Goal: Task Accomplishment & Management: Complete application form

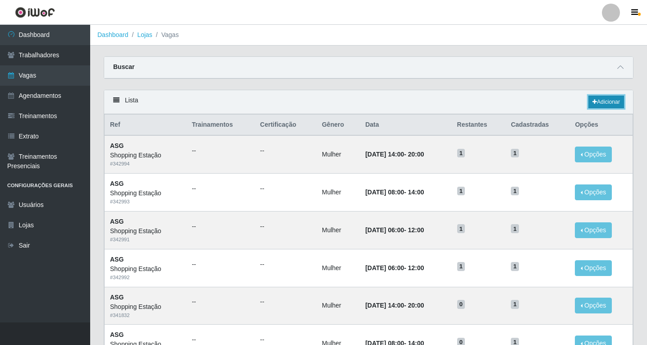
click at [597, 105] on link "Adicionar" at bounding box center [606, 102] width 36 height 13
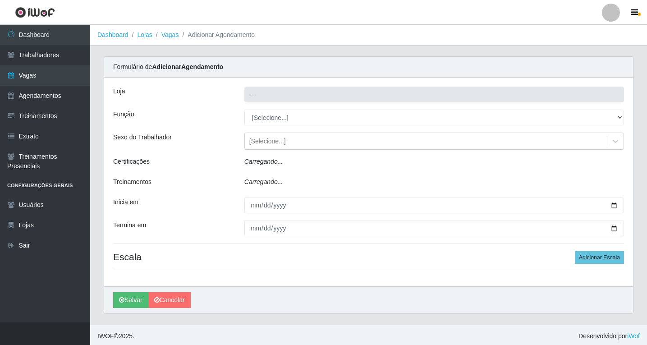
type input "Shopping Estação"
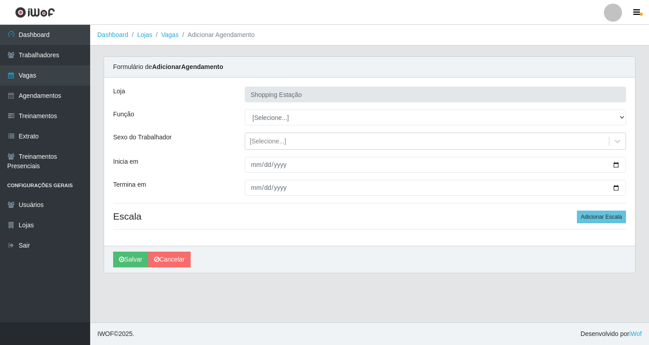
click at [276, 107] on div "Loja Shopping Estação Função [Selecione...] ASG ASG + ASG ++ Operador de Caixa …" at bounding box center [369, 161] width 531 height 168
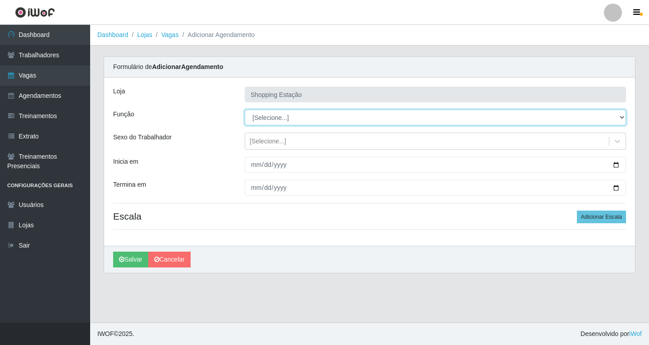
click at [272, 123] on select "[Selecione...] ASG ASG + ASG ++ Operador de Caixa Operador de Caixa + Operador …" at bounding box center [435, 117] width 381 height 16
select select "16"
click at [245, 109] on select "[Selecione...] ASG ASG + ASG ++ Operador de Caixa Operador de Caixa + Operador …" at bounding box center [435, 117] width 381 height 16
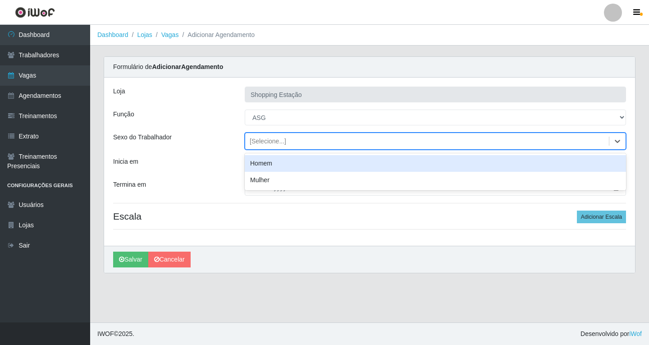
click at [271, 140] on div "[Selecione...]" at bounding box center [268, 141] width 36 height 9
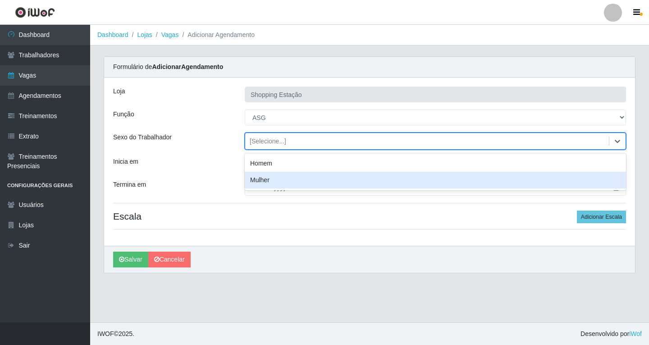
click at [269, 178] on div "Mulher" at bounding box center [435, 180] width 381 height 17
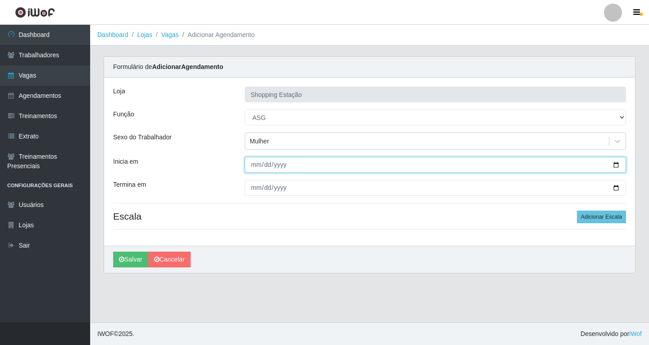
click at [252, 164] on input "Inicia em" at bounding box center [435, 165] width 381 height 16
type input "[DATE]"
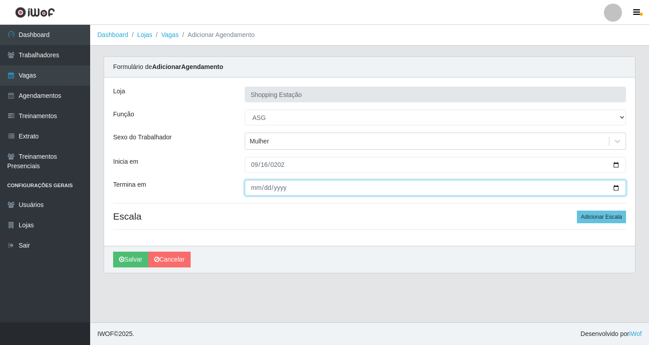
click at [253, 192] on input "Termina em" at bounding box center [435, 188] width 381 height 16
type input "[DATE]"
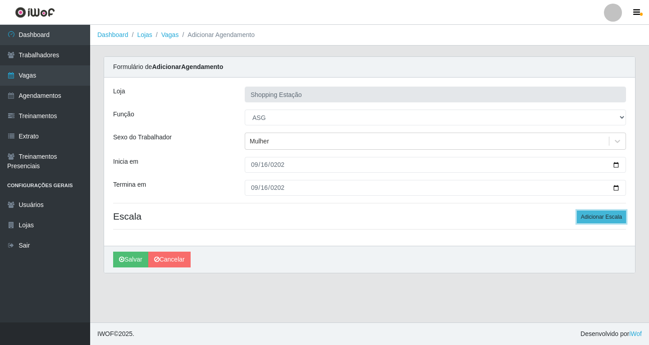
click at [593, 220] on button "Adicionar Escala" at bounding box center [601, 216] width 49 height 13
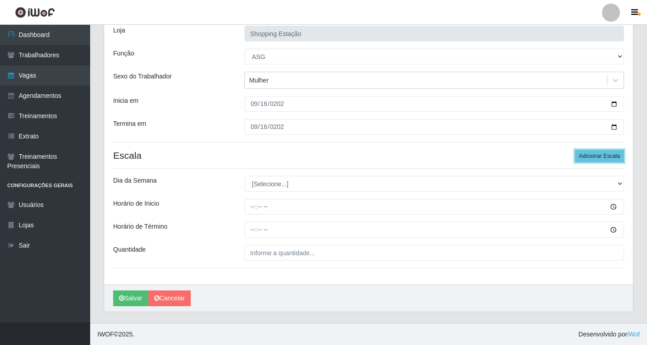
scroll to position [61, 0]
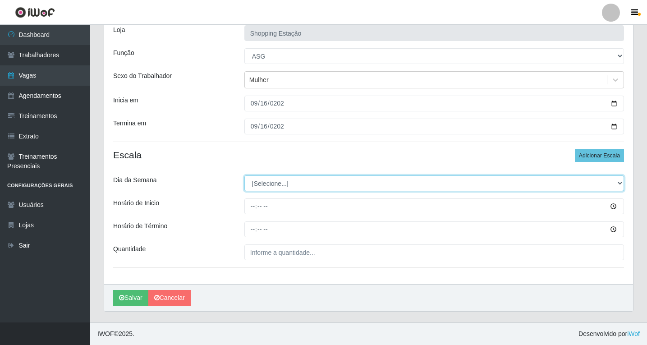
click at [257, 182] on select "[Selecione...] Segunda Terça Quarta Quinta Sexta Sábado Domingo" at bounding box center [433, 183] width 379 height 16
select select "2"
click at [244, 175] on select "[Selecione...] Segunda Terça Quarta Quinta Sexta Sábado Domingo" at bounding box center [433, 183] width 379 height 16
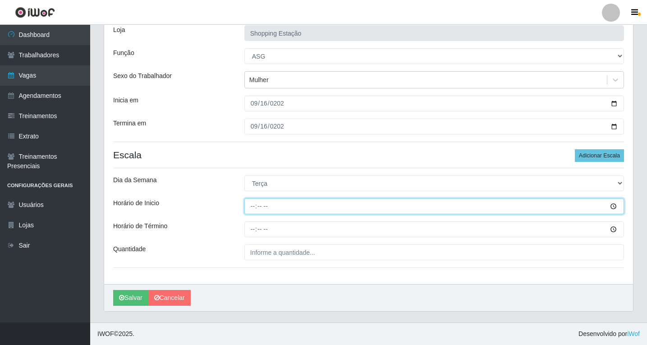
click at [251, 208] on input "Horário de Inicio" at bounding box center [433, 206] width 379 height 16
type input "06:00"
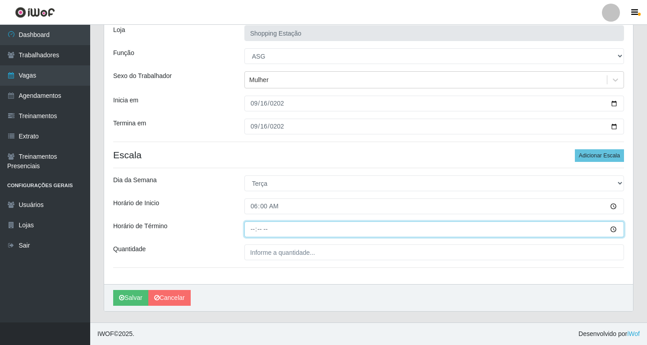
click at [253, 231] on input "Horário de Término" at bounding box center [433, 229] width 379 height 16
type input "12:00"
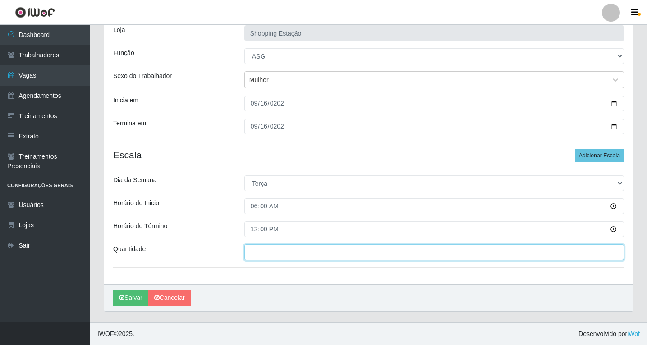
click at [254, 249] on input "___" at bounding box center [433, 252] width 379 height 16
type input "1__"
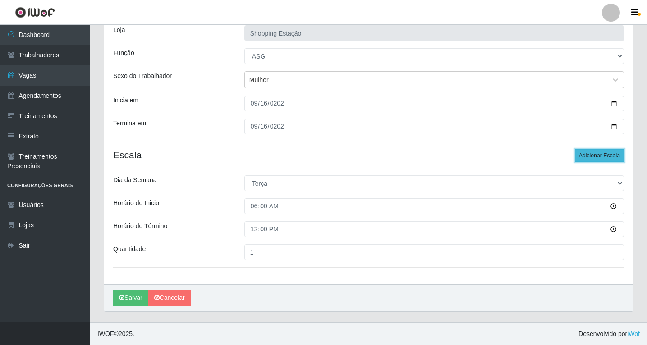
click at [590, 155] on button "Adicionar Escala" at bounding box center [598, 155] width 49 height 13
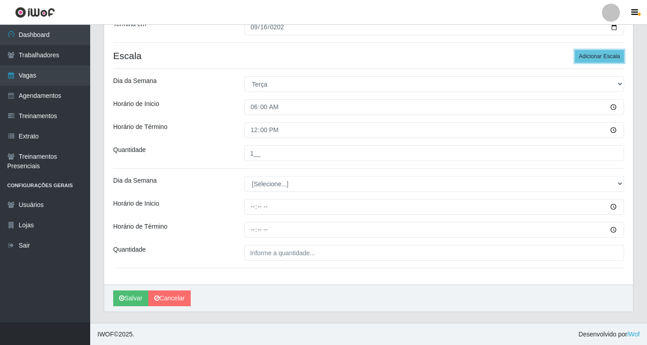
scroll to position [161, 0]
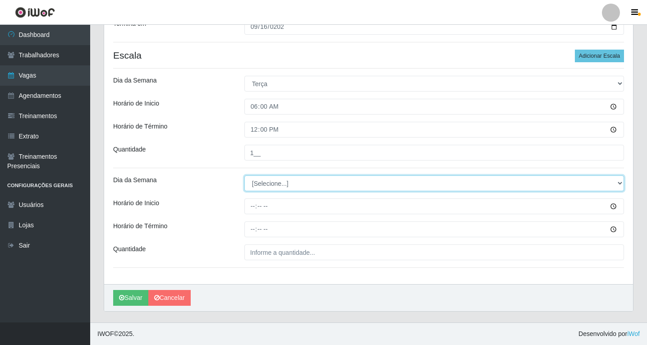
click at [268, 182] on select "[Selecione...] Segunda Terça Quarta Quinta Sexta Sábado Domingo" at bounding box center [433, 183] width 379 height 16
click at [266, 182] on select "[Selecione...] Segunda Terça Quarta Quinta Sexta Sábado Domingo" at bounding box center [433, 183] width 379 height 16
select select "2"
click at [244, 175] on select "[Selecione...] Segunda Terça Quarta Quinta Sexta Sábado Domingo" at bounding box center [433, 183] width 379 height 16
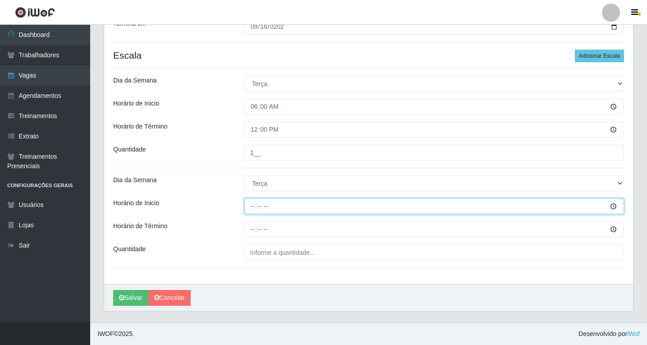
click at [253, 205] on input "Horário de Inicio" at bounding box center [433, 206] width 379 height 16
type input "06:00"
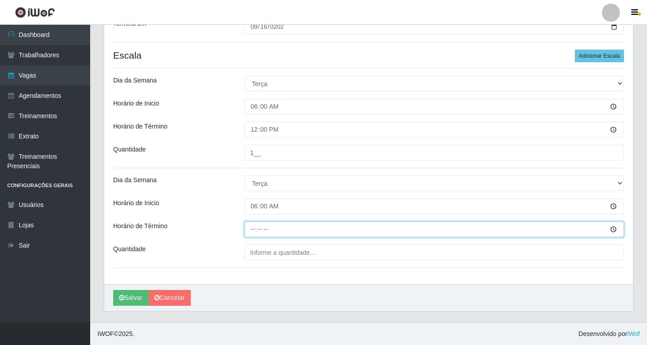
click at [251, 232] on input "Horário de Término" at bounding box center [433, 229] width 379 height 16
type input "12:00"
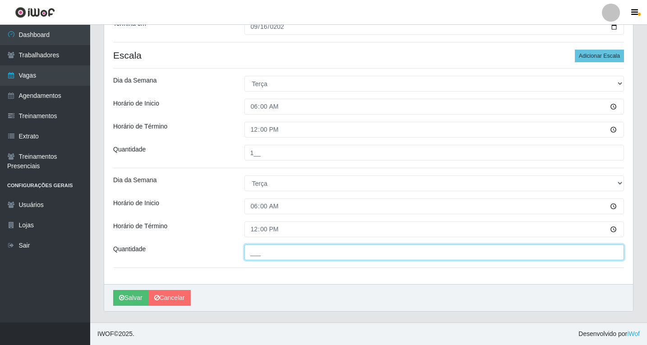
click at [266, 252] on input "___" at bounding box center [433, 252] width 379 height 16
type input "1__"
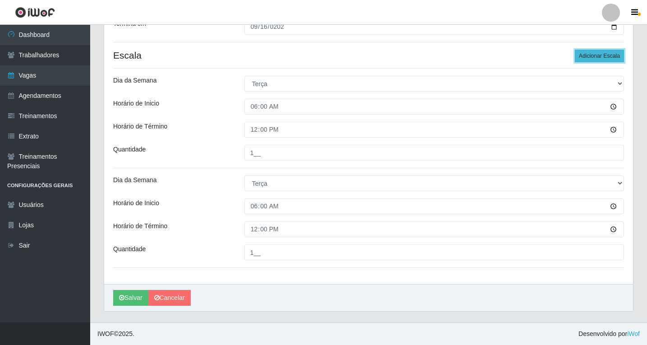
click at [616, 52] on button "Adicionar Escala" at bounding box center [598, 56] width 49 height 13
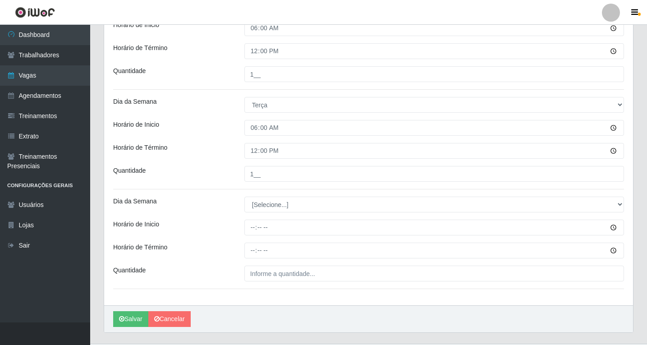
scroll to position [260, 0]
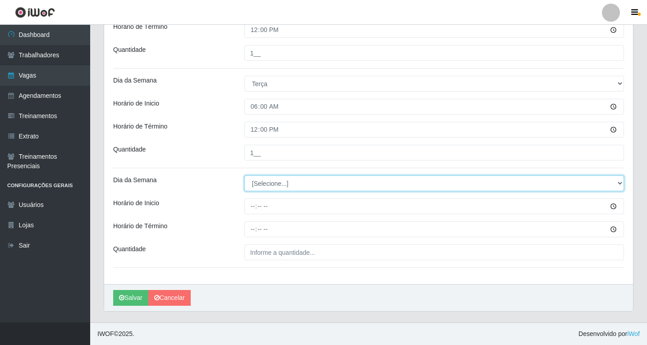
click at [264, 184] on select "[Selecione...] Segunda Terça Quarta Quinta Sexta Sábado Domingo" at bounding box center [433, 183] width 379 height 16
select select "2"
click at [244, 175] on select "[Selecione...] Segunda Terça Quarta Quinta Sexta Sábado Domingo" at bounding box center [433, 183] width 379 height 16
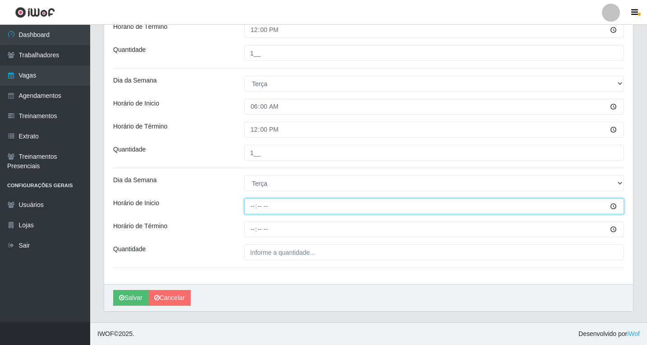
click at [252, 206] on input "Horário de Inicio" at bounding box center [433, 206] width 379 height 16
type input "08:00"
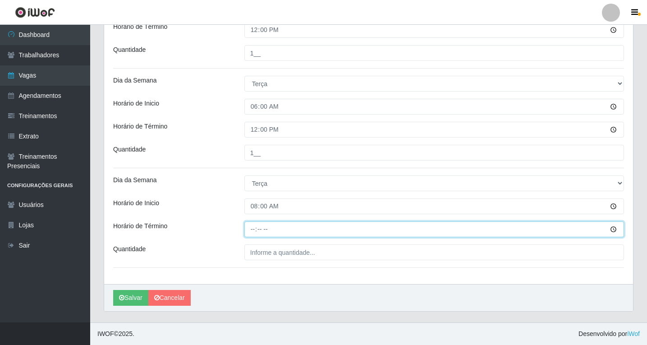
click at [255, 230] on input "Horário de Término" at bounding box center [433, 229] width 379 height 16
type input "14:00"
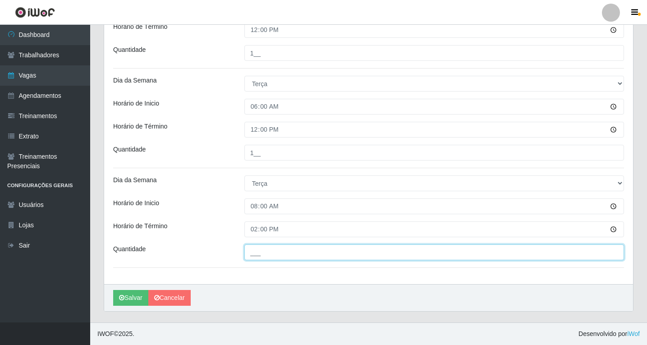
drag, startPoint x: 268, startPoint y: 248, endPoint x: 262, endPoint y: 251, distance: 6.5
click at [267, 248] on input "___" at bounding box center [433, 252] width 379 height 16
type input "1__"
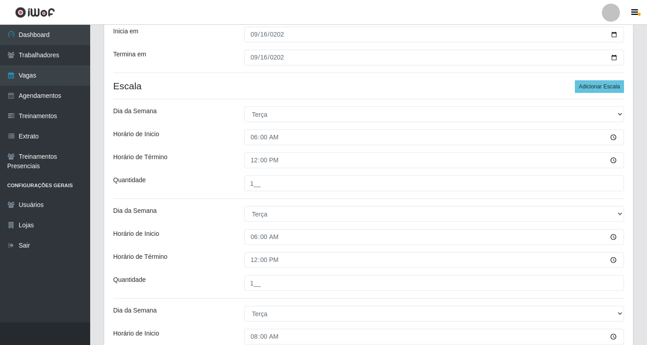
scroll to position [125, 0]
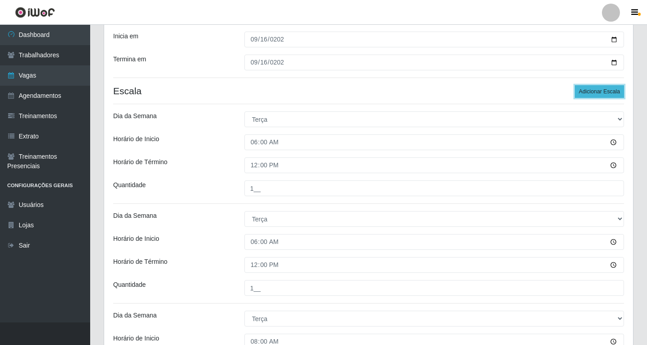
click at [599, 96] on button "Adicionar Escala" at bounding box center [598, 91] width 49 height 13
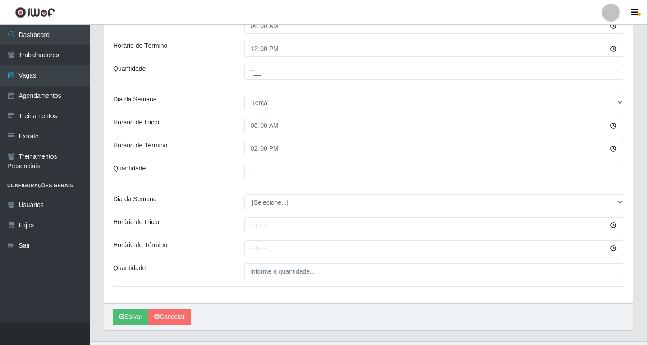
scroll to position [351, 0]
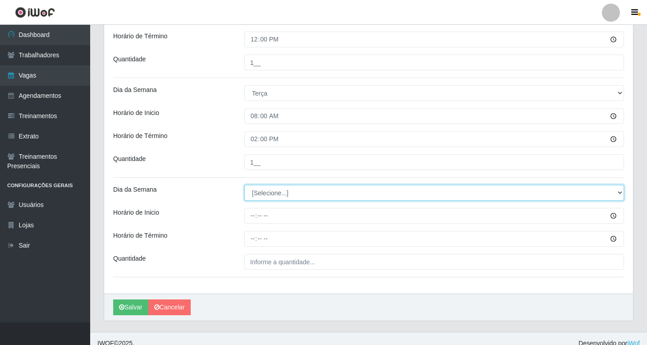
click at [261, 195] on select "[Selecione...] Segunda Terça Quarta Quinta Sexta Sábado Domingo" at bounding box center [433, 193] width 379 height 16
select select "2"
click at [244, 185] on select "[Selecione...] Segunda Terça Quarta Quinta Sexta Sábado Domingo" at bounding box center [433, 193] width 379 height 16
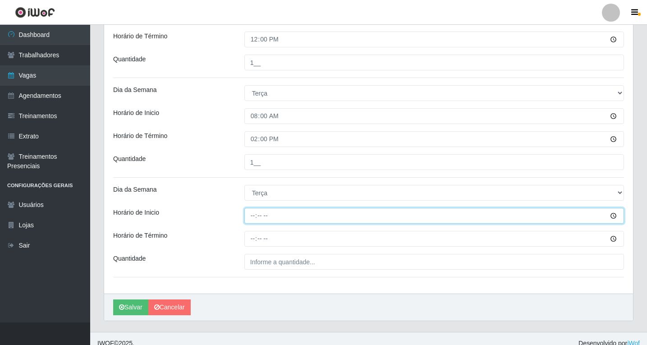
click at [254, 217] on input "Horário de Inicio" at bounding box center [433, 216] width 379 height 16
type input "14:00"
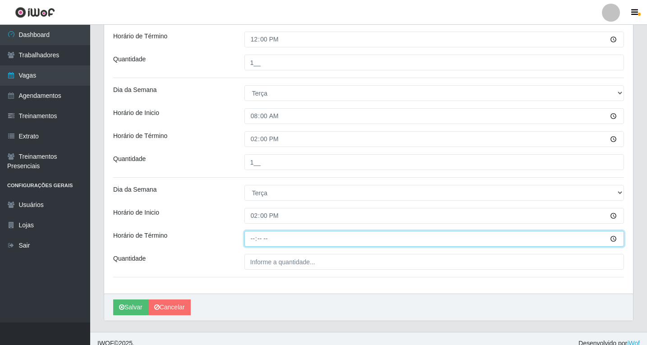
click at [252, 239] on input "Horário de Término" at bounding box center [433, 239] width 379 height 16
type input "20:00"
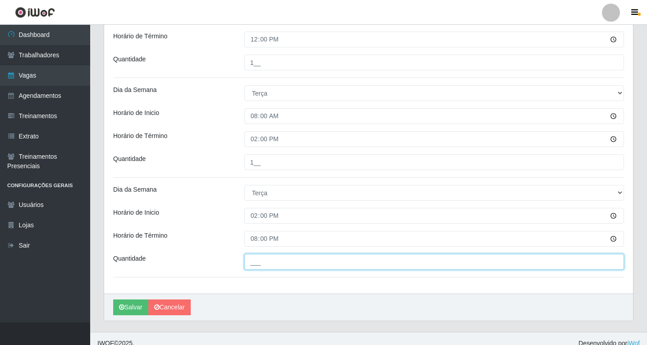
click at [280, 263] on input "___" at bounding box center [433, 262] width 379 height 16
type input "1__"
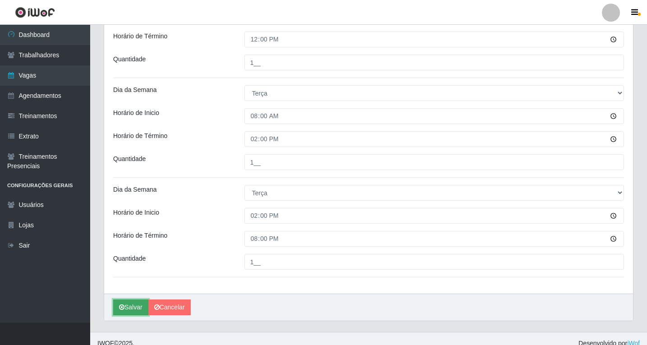
click at [130, 309] on button "Salvar" at bounding box center [130, 307] width 35 height 16
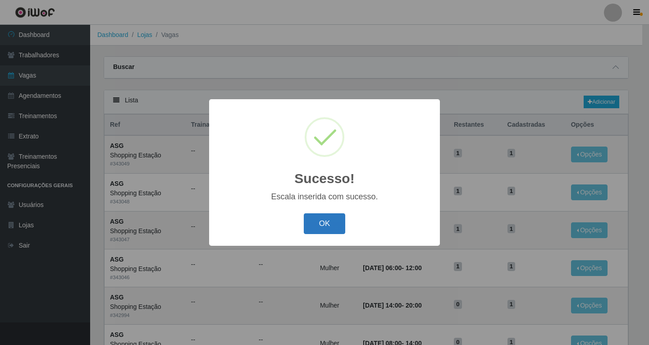
click at [333, 225] on button "OK" at bounding box center [325, 223] width 42 height 21
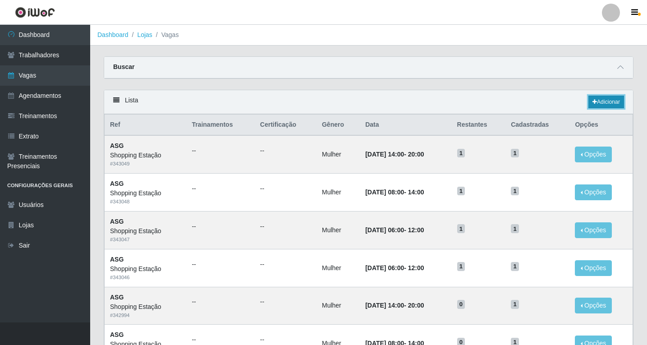
click at [602, 105] on link "Adicionar" at bounding box center [606, 102] width 36 height 13
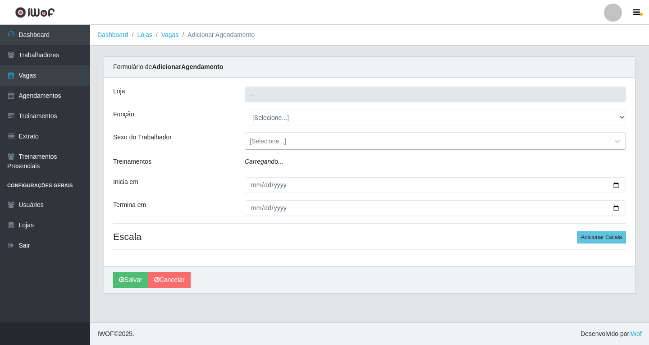
type input "Shopping Estação"
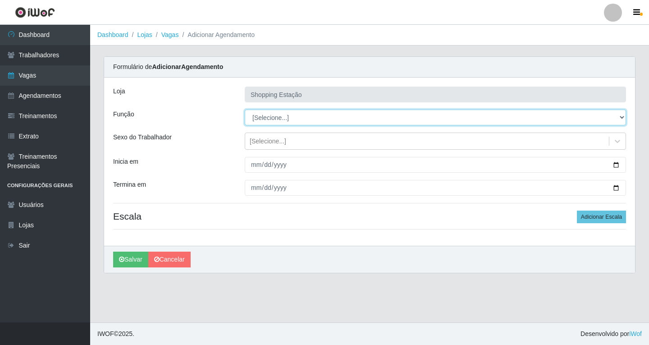
click at [261, 117] on select "[Selecione...] ASG ASG + ASG ++ Operador de Caixa Operador de Caixa + Operador …" at bounding box center [435, 117] width 381 height 16
select select "16"
click at [245, 109] on select "[Selecione...] ASG ASG + ASG ++ Operador de Caixa Operador de Caixa + Operador …" at bounding box center [435, 117] width 381 height 16
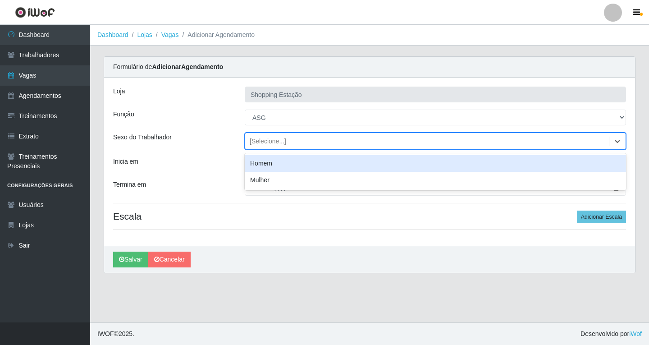
click at [263, 141] on div "[Selecione...]" at bounding box center [268, 141] width 36 height 9
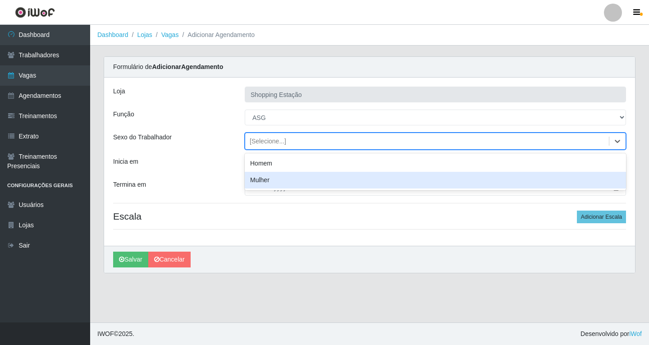
click at [263, 181] on div "Mulher" at bounding box center [435, 180] width 381 height 17
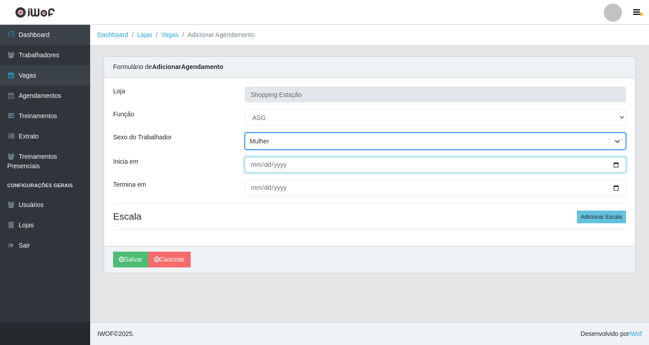
click at [253, 167] on input "Inicia em" at bounding box center [435, 165] width 381 height 16
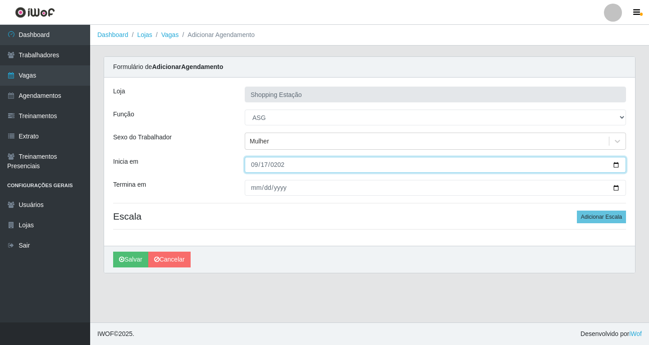
type input "[DATE]"
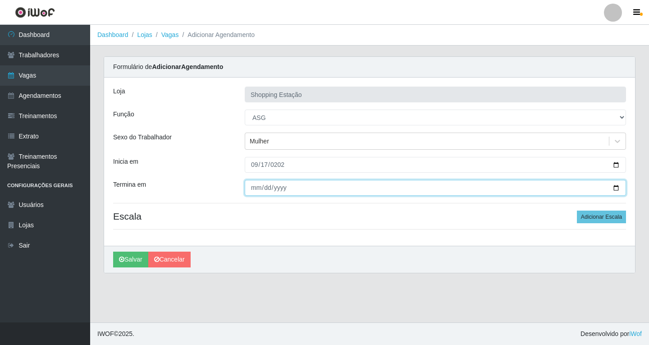
click at [253, 189] on input "Termina em" at bounding box center [435, 188] width 381 height 16
type input "[DATE]"
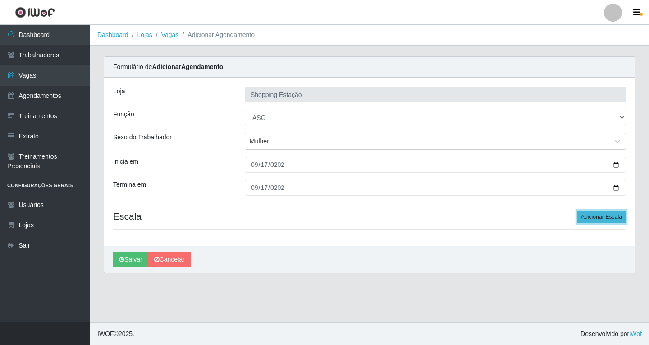
click at [594, 215] on button "Adicionar Escala" at bounding box center [601, 216] width 49 height 13
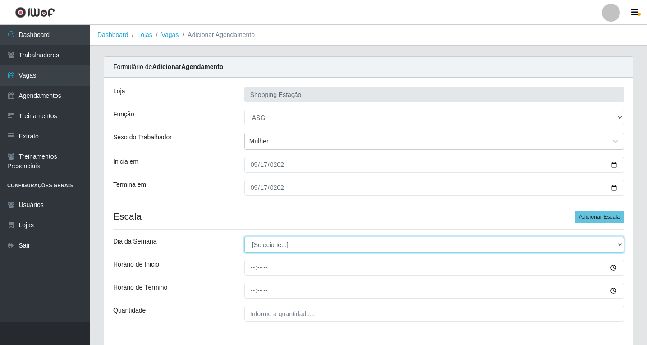
click at [259, 244] on select "[Selecione...] Segunda Terça Quarta Quinta Sexta Sábado Domingo" at bounding box center [433, 245] width 379 height 16
select select "3"
click at [244, 237] on select "[Selecione...] Segunda Terça Quarta Quinta Sexta Sábado Domingo" at bounding box center [433, 245] width 379 height 16
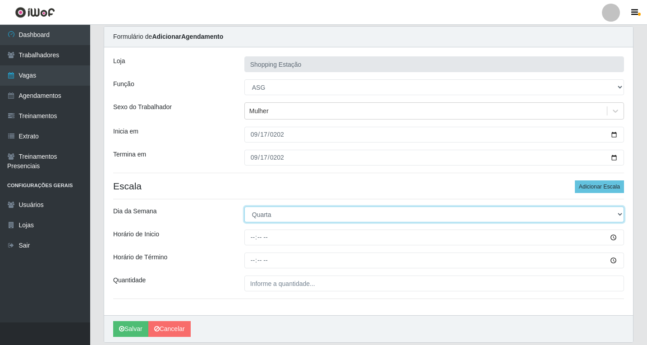
scroll to position [61, 0]
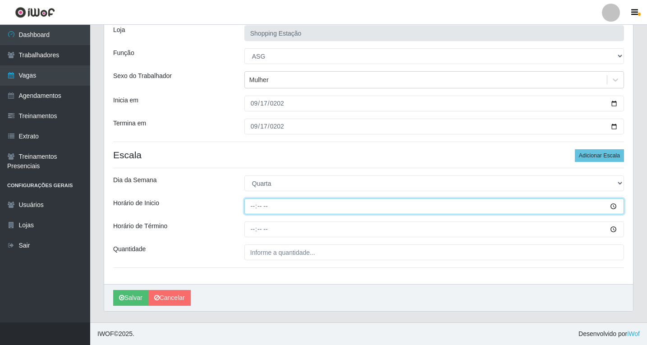
click at [253, 205] on input "Horário de Inicio" at bounding box center [433, 206] width 379 height 16
type input "06:00"
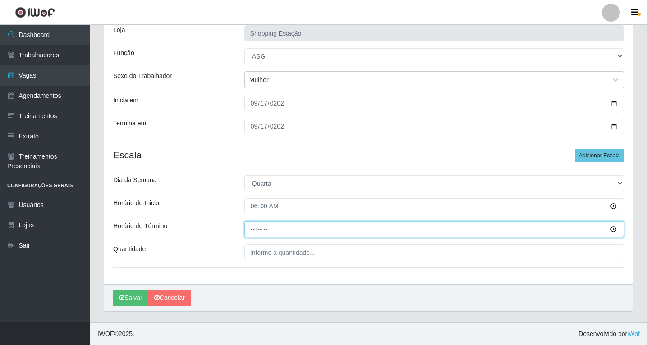
click at [253, 228] on input "Horário de Término" at bounding box center [433, 229] width 379 height 16
type input "12:00"
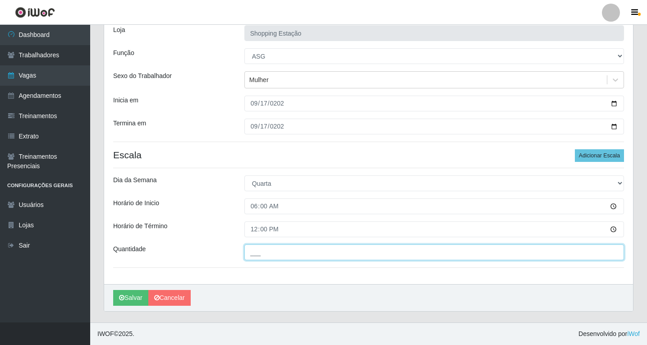
click at [261, 249] on input "___" at bounding box center [433, 252] width 379 height 16
type input "1__"
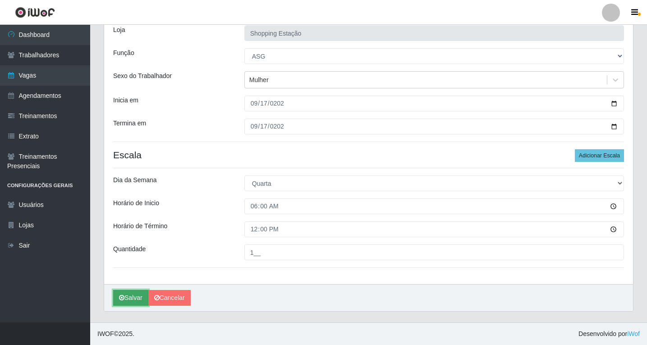
click at [135, 296] on button "Salvar" at bounding box center [130, 298] width 35 height 16
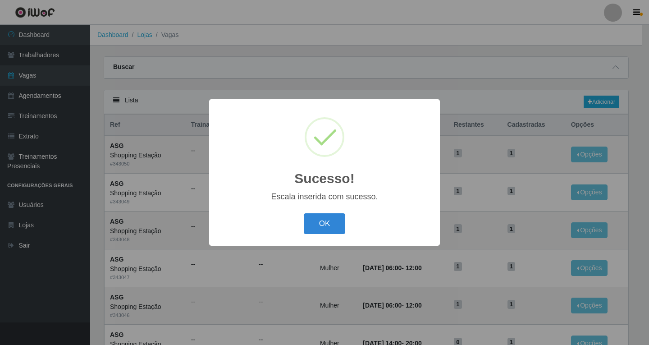
drag, startPoint x: 323, startPoint y: 220, endPoint x: 370, endPoint y: 224, distance: 47.9
click at [323, 221] on button "OK" at bounding box center [325, 223] width 42 height 21
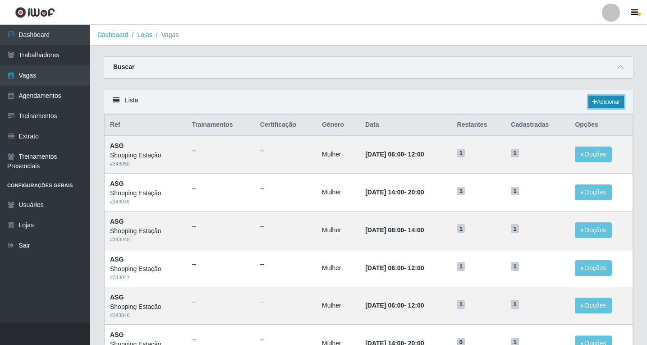
click at [593, 102] on icon at bounding box center [594, 101] width 5 height 5
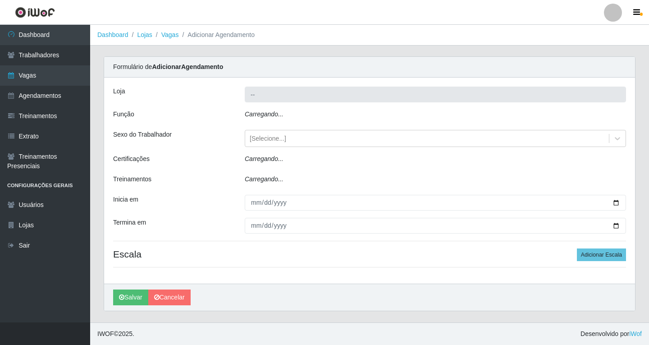
type input "Shopping Estação"
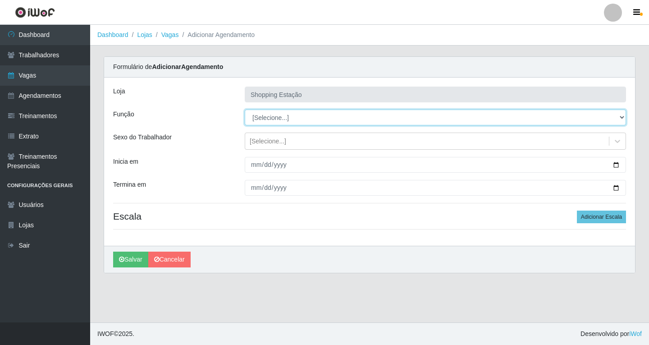
click at [259, 121] on select "[Selecione...] ASG ASG + ASG ++ Operador de Caixa Operador de Caixa + Operador …" at bounding box center [435, 117] width 381 height 16
select select "16"
click at [245, 109] on select "[Selecione...] ASG ASG + ASG ++ Operador de Caixa Operador de Caixa + Operador …" at bounding box center [435, 117] width 381 height 16
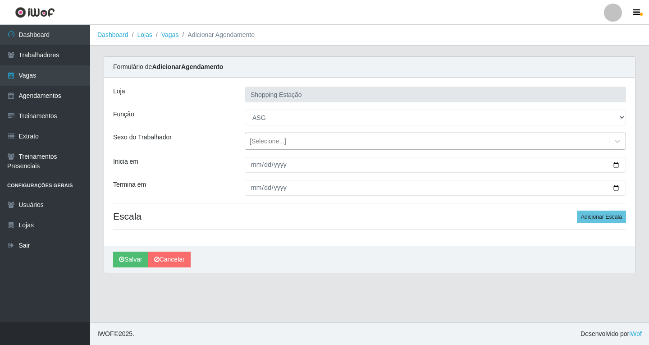
click at [257, 142] on div "[Selecione...]" at bounding box center [268, 141] width 36 height 9
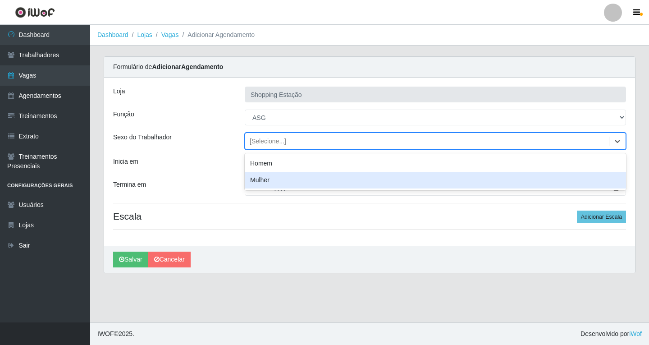
drag, startPoint x: 263, startPoint y: 180, endPoint x: 259, endPoint y: 174, distance: 7.1
click at [262, 179] on div "Mulher" at bounding box center [435, 180] width 381 height 17
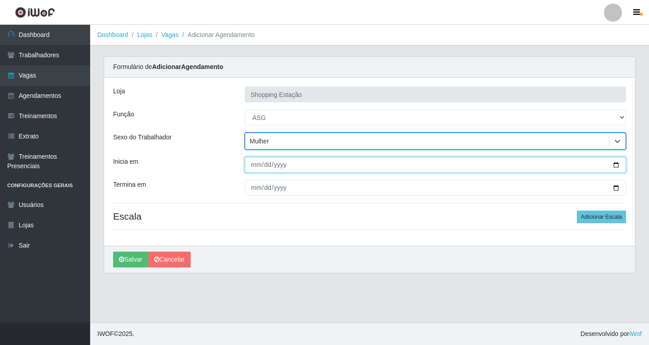
click at [254, 169] on input "Inicia em" at bounding box center [435, 165] width 381 height 16
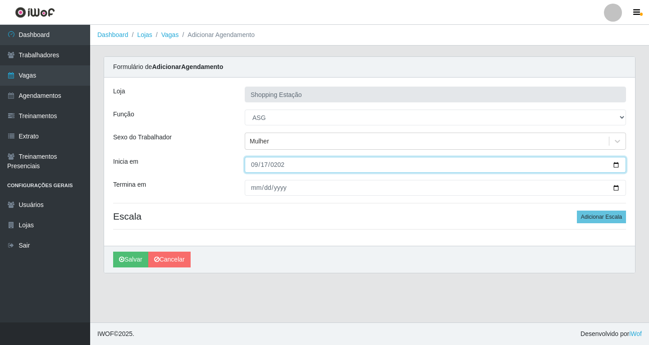
type input "[DATE]"
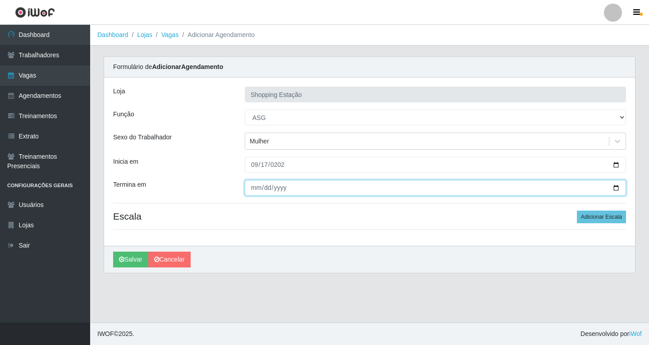
click at [253, 187] on input "Termina em" at bounding box center [435, 188] width 381 height 16
type input "[DATE]"
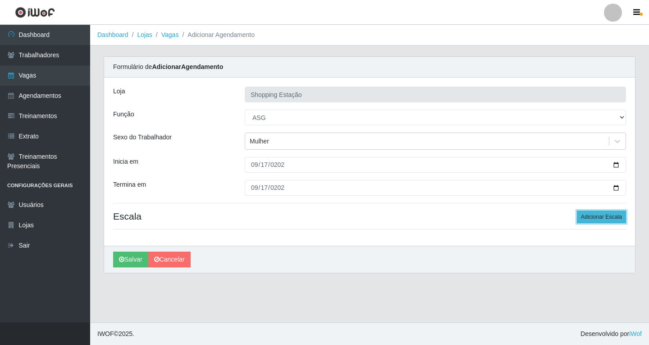
click at [588, 218] on button "Adicionar Escala" at bounding box center [601, 216] width 49 height 13
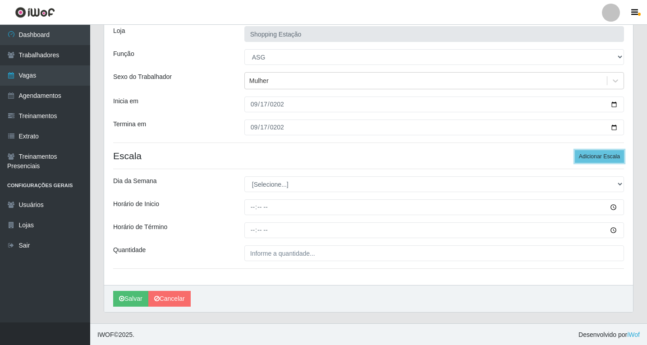
scroll to position [61, 0]
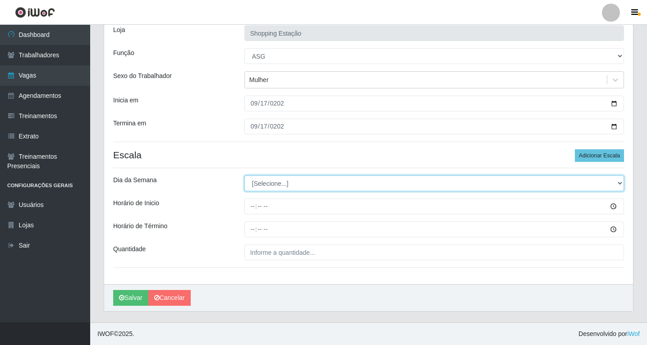
click at [269, 182] on select "[Selecione...] Segunda Terça Quarta Quinta Sexta Sábado Domingo" at bounding box center [433, 183] width 379 height 16
click at [270, 185] on select "[Selecione...] Segunda Terça Quarta Quinta Sexta Sábado Domingo" at bounding box center [433, 183] width 379 height 16
select select "3"
click at [244, 175] on select "[Selecione...] Segunda Terça Quarta Quinta Sexta Sábado Domingo" at bounding box center [433, 183] width 379 height 16
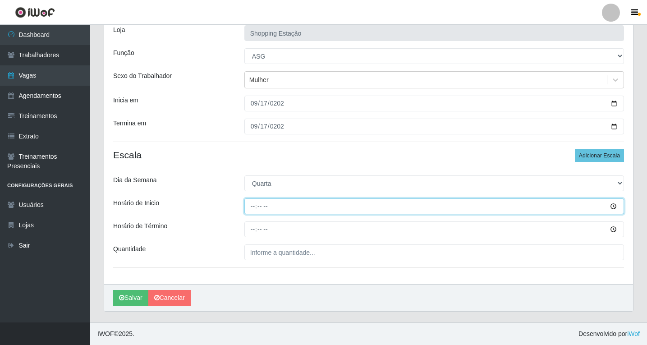
click at [253, 206] on input "Horário de Inicio" at bounding box center [433, 206] width 379 height 16
type input "06:00"
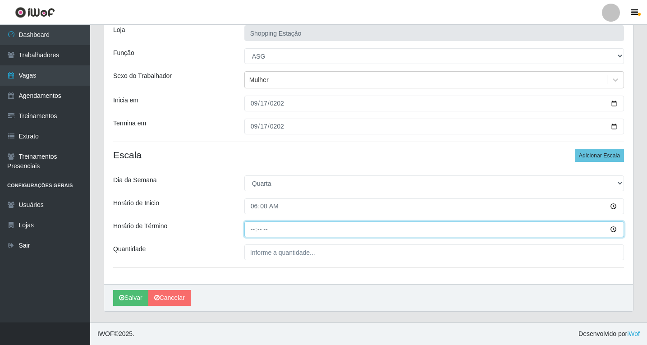
click at [251, 231] on input "Horário de Término" at bounding box center [433, 229] width 379 height 16
type input "12:00"
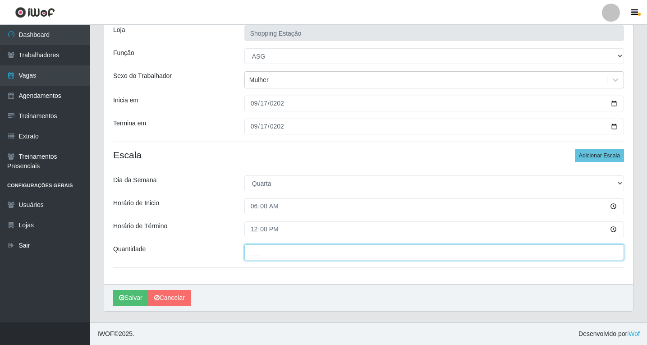
drag, startPoint x: 261, startPoint y: 250, endPoint x: 262, endPoint y: 257, distance: 7.8
click at [261, 250] on input "___" at bounding box center [433, 252] width 379 height 16
type input "1__"
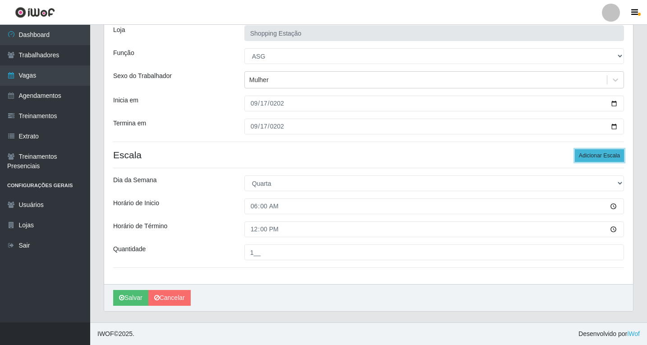
click at [592, 155] on button "Adicionar Escala" at bounding box center [598, 155] width 49 height 13
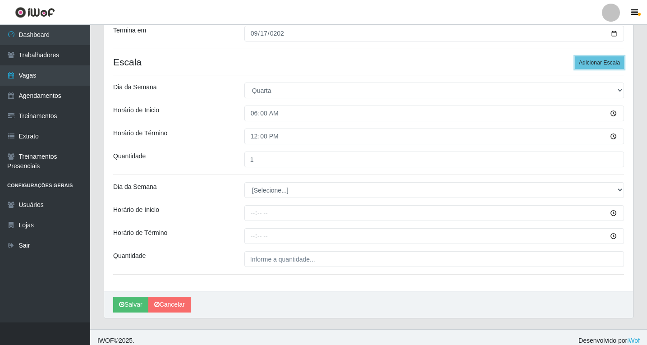
scroll to position [161, 0]
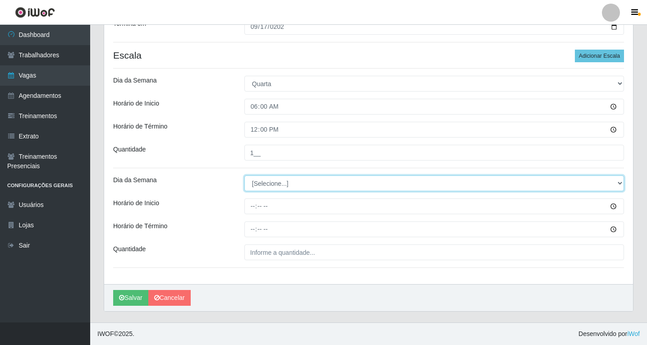
click at [259, 186] on select "[Selecione...] Segunda Terça Quarta Quinta Sexta Sábado Domingo" at bounding box center [433, 183] width 379 height 16
select select "3"
click at [244, 175] on select "[Selecione...] Segunda Terça Quarta Quinta Sexta Sábado Domingo" at bounding box center [433, 183] width 379 height 16
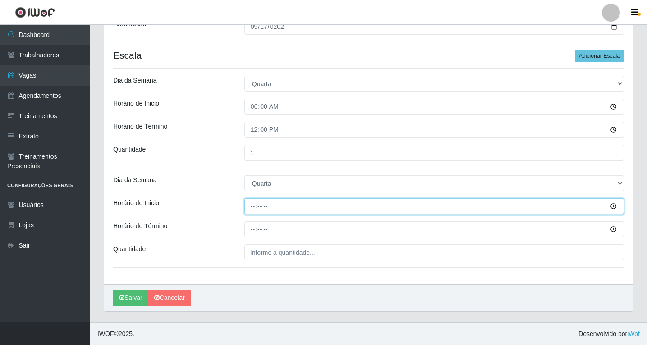
click at [252, 207] on input "Horário de Inicio" at bounding box center [433, 206] width 379 height 16
type input "08:00"
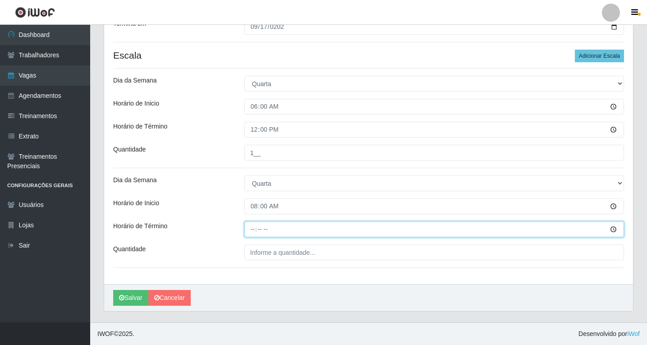
click at [255, 232] on input "Horário de Término" at bounding box center [433, 229] width 379 height 16
type input "14:00"
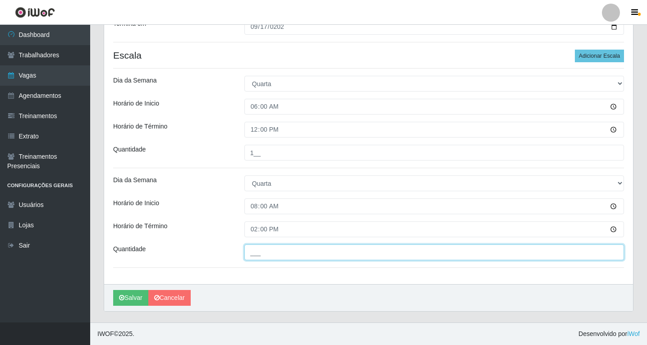
drag, startPoint x: 262, startPoint y: 248, endPoint x: 266, endPoint y: 266, distance: 18.0
click at [262, 248] on input "___" at bounding box center [433, 252] width 379 height 16
type input "1__"
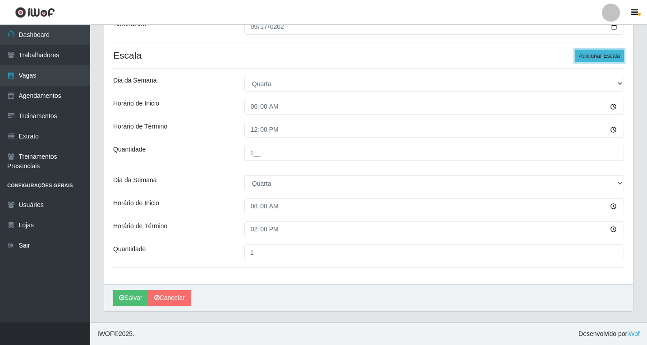
click at [596, 59] on button "Adicionar Escala" at bounding box center [598, 56] width 49 height 13
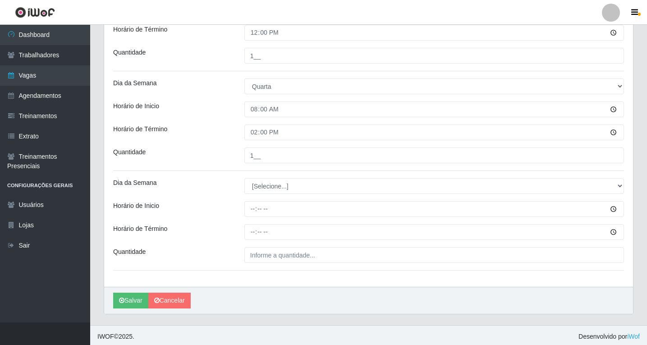
scroll to position [260, 0]
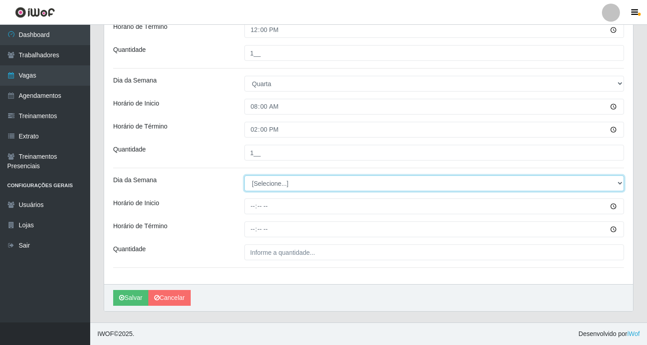
click at [263, 182] on select "[Selecione...] Segunda Terça Quarta Quinta Sexta Sábado Domingo" at bounding box center [433, 183] width 379 height 16
select select "3"
click at [244, 175] on select "[Selecione...] Segunda Terça Quarta Quinta Sexta Sábado Domingo" at bounding box center [433, 183] width 379 height 16
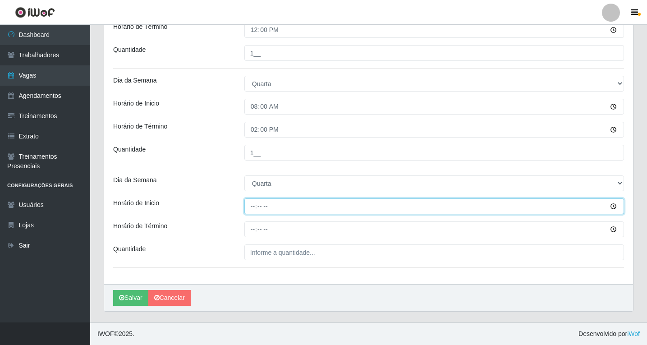
click at [254, 209] on input "Horário de Inicio" at bounding box center [433, 206] width 379 height 16
type input "14:00"
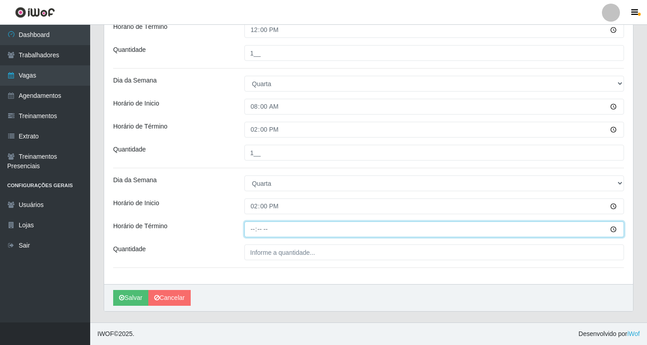
click at [252, 232] on input "Horário de Término" at bounding box center [433, 229] width 379 height 16
type input "20:00"
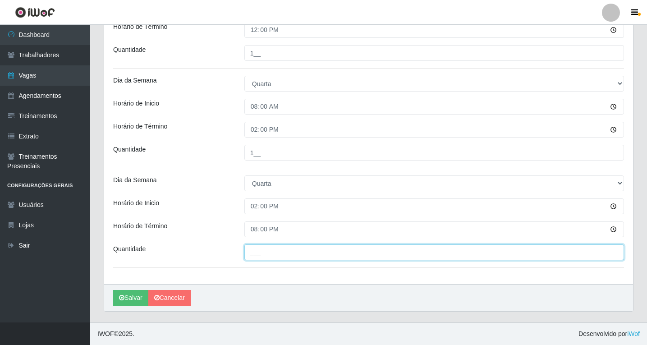
drag, startPoint x: 260, startPoint y: 249, endPoint x: 260, endPoint y: 254, distance: 5.4
click at [260, 249] on input "___" at bounding box center [433, 252] width 379 height 16
type input "1__"
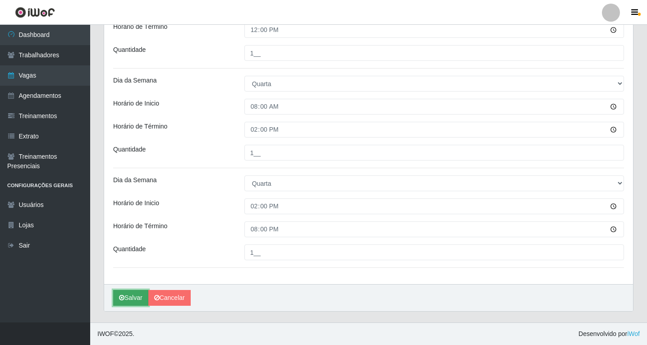
click at [135, 299] on button "Salvar" at bounding box center [130, 298] width 35 height 16
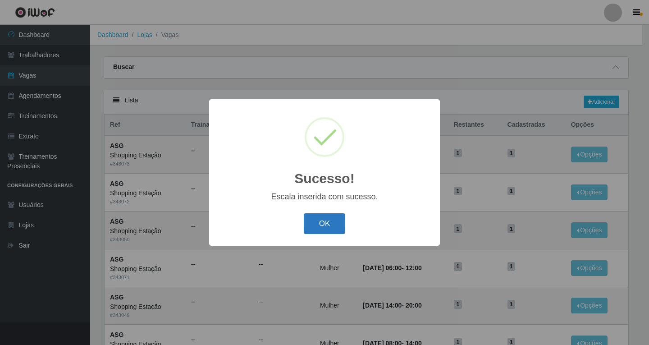
click at [332, 226] on button "OK" at bounding box center [325, 223] width 42 height 21
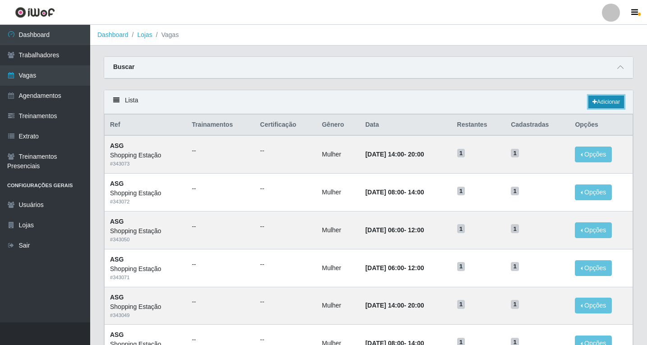
click at [601, 102] on link "Adicionar" at bounding box center [606, 102] width 36 height 13
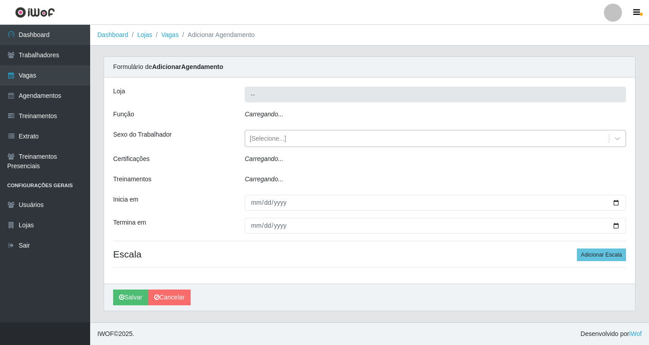
type input "Shopping Estação"
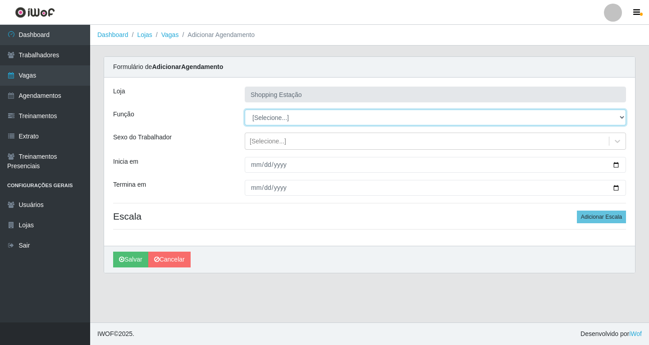
click at [264, 116] on select "[Selecione...] ASG ASG + ASG ++ Operador de Caixa Operador de Caixa + Operador …" at bounding box center [435, 117] width 381 height 16
select select "16"
click at [245, 109] on select "[Selecione...] ASG ASG + ASG ++ Operador de Caixa Operador de Caixa + Operador …" at bounding box center [435, 117] width 381 height 16
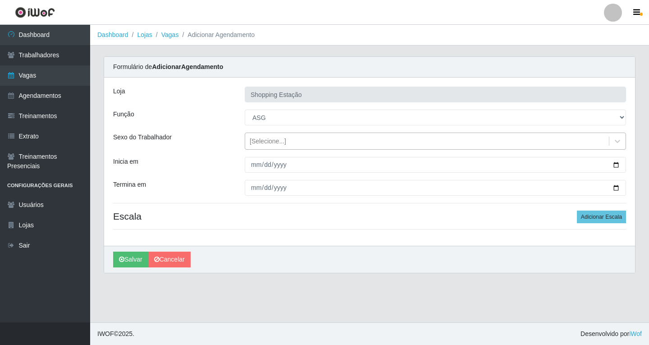
click at [264, 143] on div "[Selecione...]" at bounding box center [268, 141] width 36 height 9
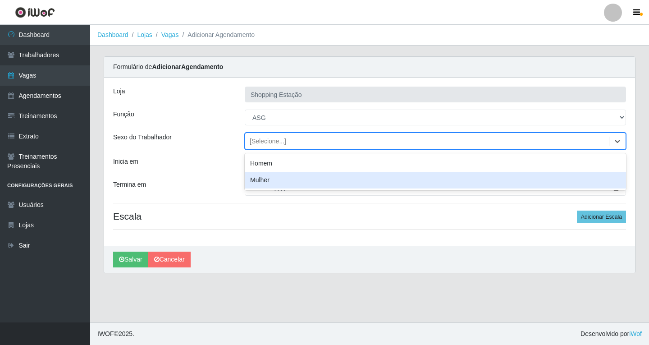
click at [266, 182] on div "Mulher" at bounding box center [435, 180] width 381 height 17
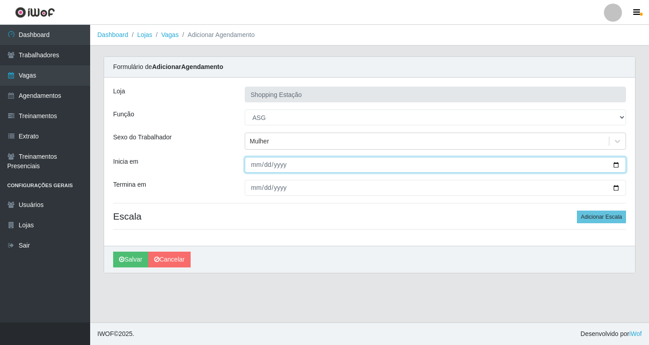
click at [255, 168] on input "Inicia em" at bounding box center [435, 165] width 381 height 16
type input "[DATE]"
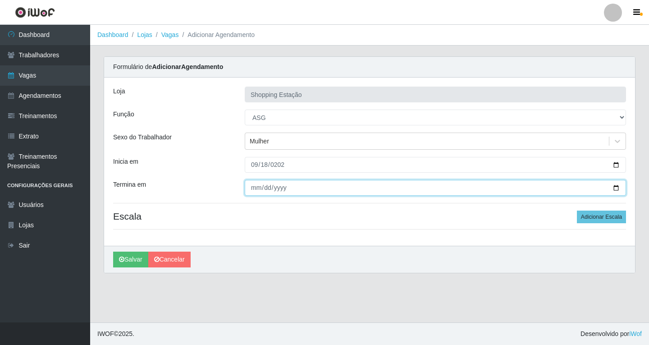
click at [256, 191] on input "Termina em" at bounding box center [435, 188] width 381 height 16
type input "[DATE]"
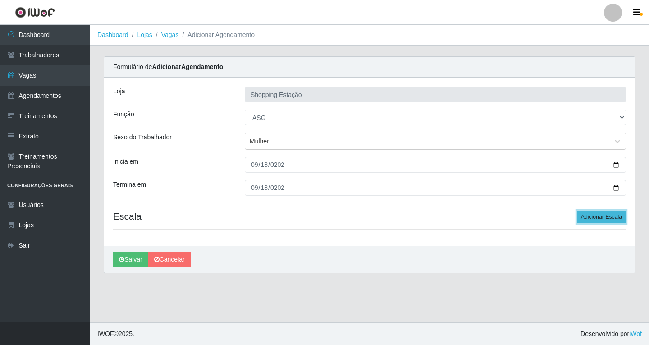
click at [597, 215] on button "Adicionar Escala" at bounding box center [601, 216] width 49 height 13
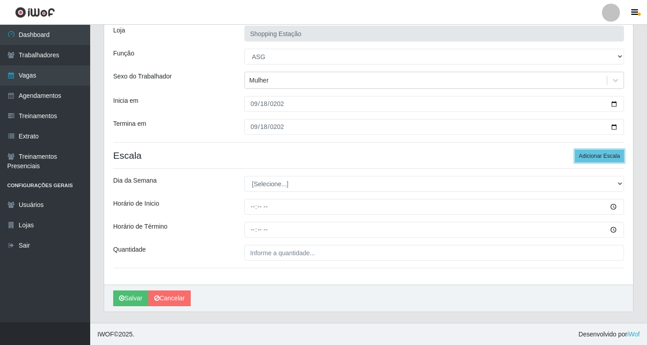
scroll to position [61, 0]
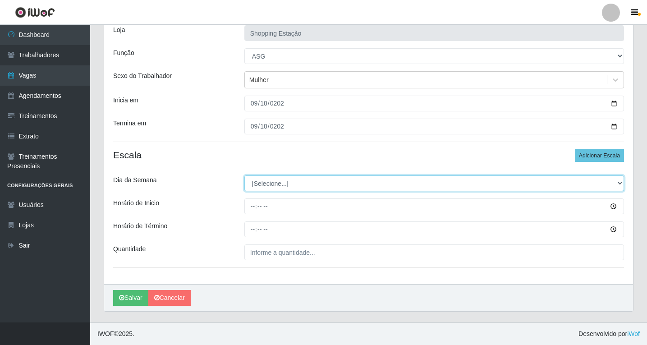
click at [263, 184] on select "[Selecione...] Segunda Terça Quarta Quinta Sexta Sábado Domingo" at bounding box center [433, 183] width 379 height 16
select select "4"
click at [244, 175] on select "[Selecione...] Segunda Terça Quarta Quinta Sexta Sábado Domingo" at bounding box center [433, 183] width 379 height 16
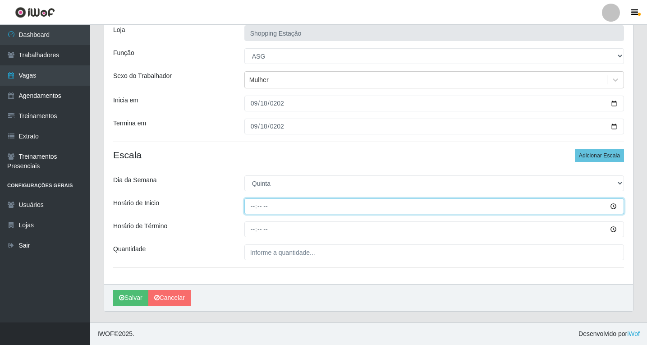
click at [252, 209] on input "Horário de Inicio" at bounding box center [433, 206] width 379 height 16
type input "06:00"
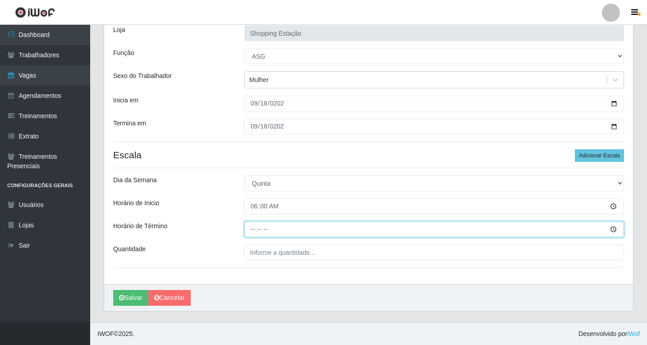
click at [254, 229] on input "Horário de Término" at bounding box center [433, 229] width 379 height 16
type input "12:00"
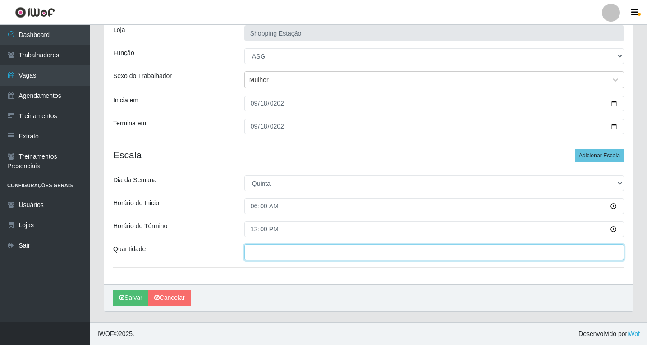
drag, startPoint x: 269, startPoint y: 247, endPoint x: 269, endPoint y: 252, distance: 5.4
click at [269, 248] on input "___" at bounding box center [433, 252] width 379 height 16
type input "1__"
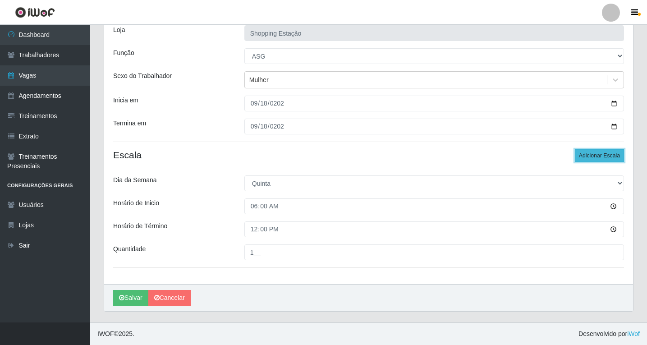
click at [588, 155] on button "Adicionar Escala" at bounding box center [598, 155] width 49 height 13
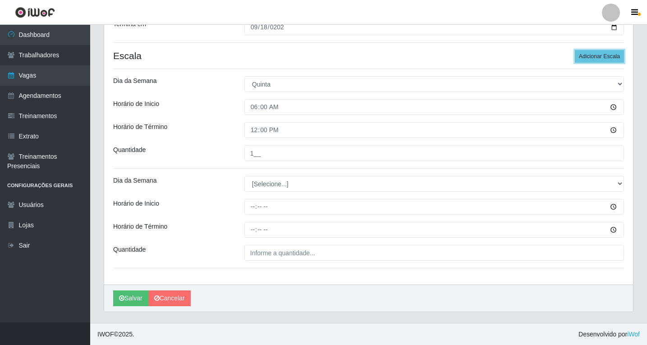
scroll to position [161, 0]
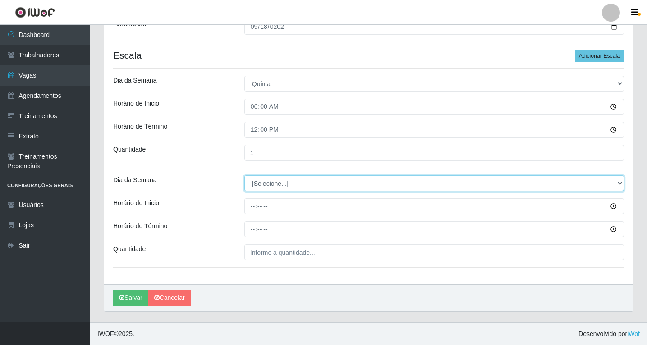
click at [260, 182] on select "[Selecione...] Segunda Terça Quarta Quinta Sexta Sábado Domingo" at bounding box center [433, 183] width 379 height 16
select select "4"
click at [244, 175] on select "[Selecione...] Segunda Terça Quarta Quinta Sexta Sábado Domingo" at bounding box center [433, 183] width 379 height 16
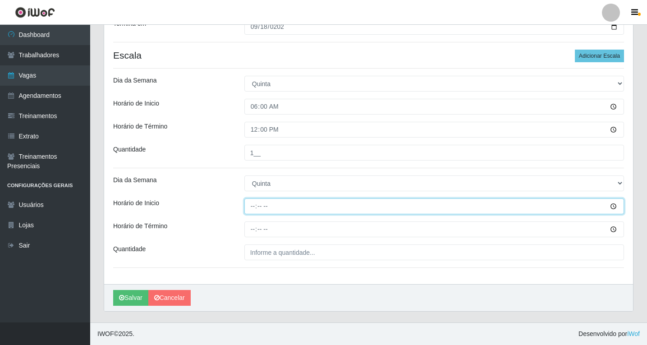
click at [250, 208] on input "Horário de Inicio" at bounding box center [433, 206] width 379 height 16
type input "06:00"
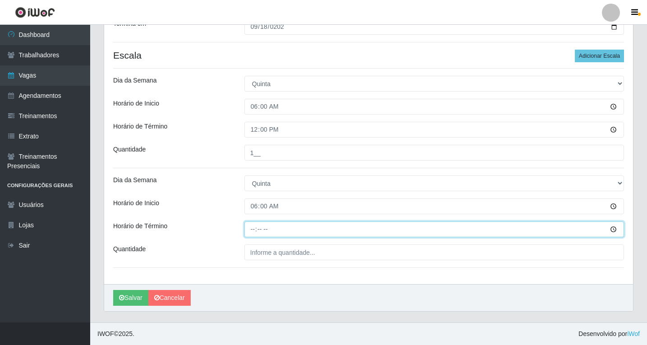
click at [250, 228] on input "Horário de Término" at bounding box center [433, 229] width 379 height 16
type input "12:00"
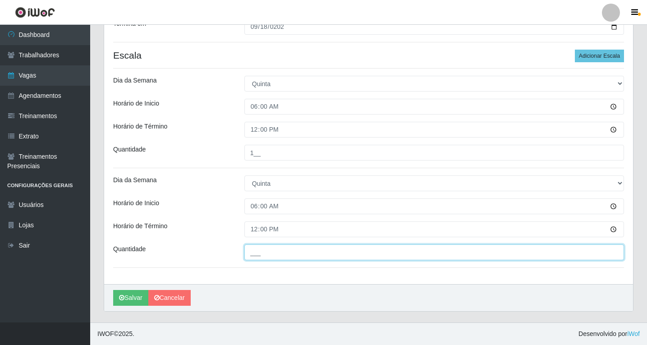
click at [258, 251] on input "___" at bounding box center [433, 252] width 379 height 16
type input "1__"
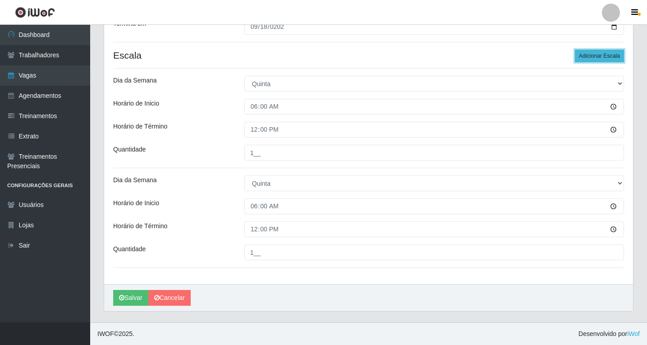
click at [603, 57] on button "Adicionar Escala" at bounding box center [598, 56] width 49 height 13
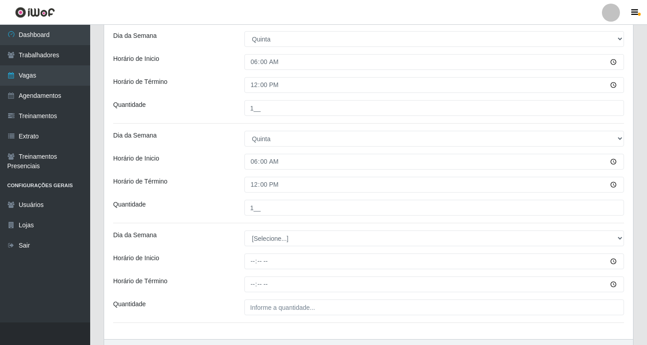
scroll to position [260, 0]
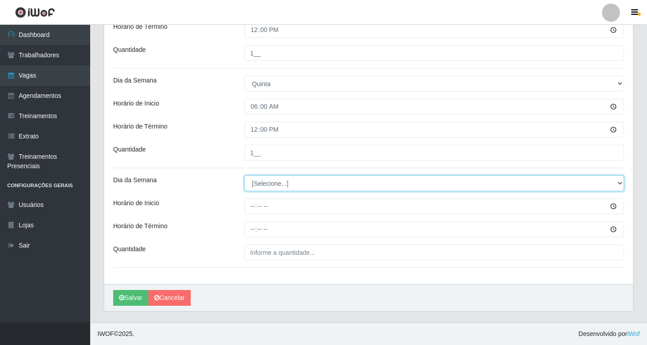
click at [268, 182] on select "[Selecione...] Segunda Terça Quarta Quinta Sexta Sábado Domingo" at bounding box center [433, 183] width 379 height 16
select select "4"
click at [244, 175] on select "[Selecione...] Segunda Terça Quarta Quinta Sexta Sábado Domingo" at bounding box center [433, 183] width 379 height 16
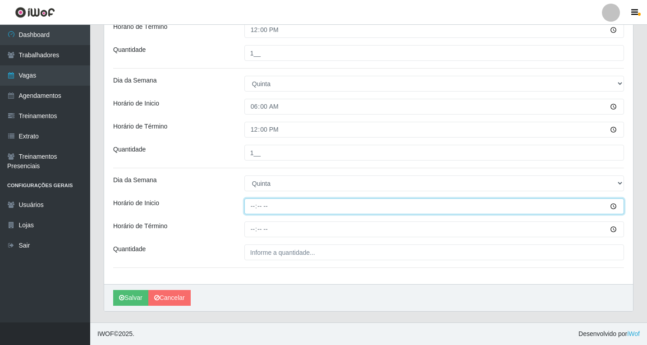
click at [255, 208] on input "Horário de Inicio" at bounding box center [433, 206] width 379 height 16
type input "08:00"
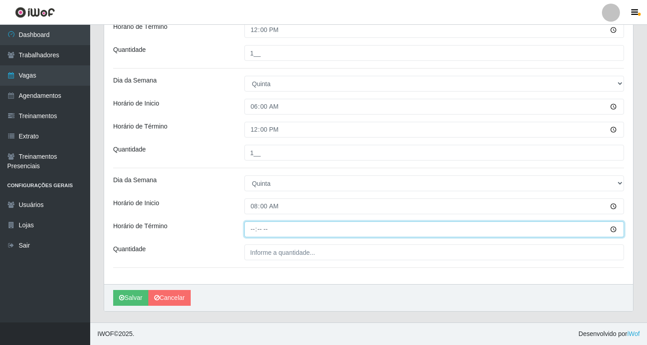
click at [251, 232] on input "Horário de Término" at bounding box center [433, 229] width 379 height 16
type input "14:00"
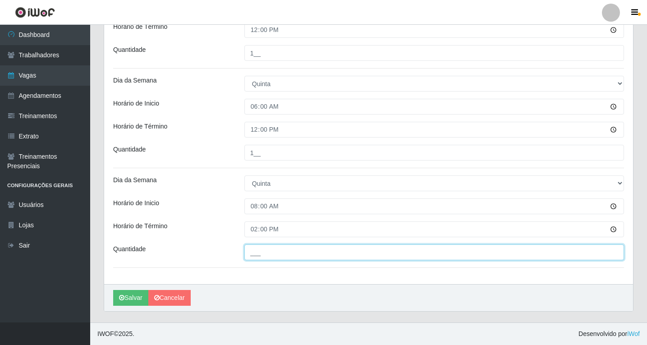
click at [260, 247] on input "___" at bounding box center [433, 252] width 379 height 16
type input "1__"
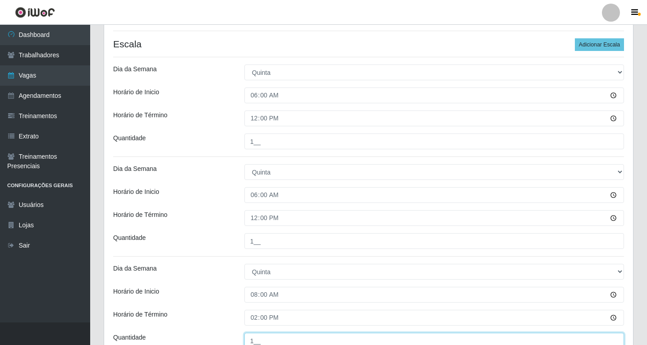
scroll to position [170, 0]
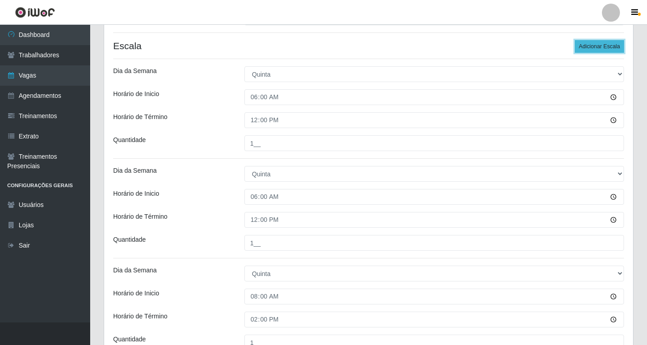
click at [603, 44] on button "Adicionar Escala" at bounding box center [598, 46] width 49 height 13
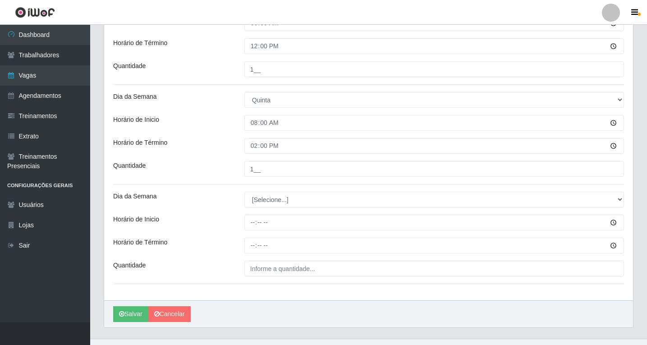
scroll to position [360, 0]
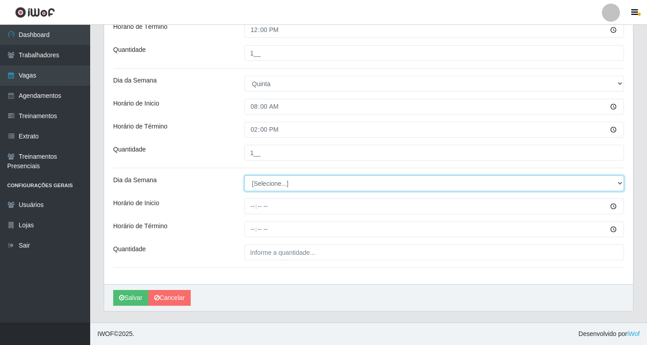
click at [261, 183] on select "[Selecione...] Segunda Terça Quarta Quinta Sexta Sábado Domingo" at bounding box center [433, 183] width 379 height 16
select select "4"
click at [244, 175] on select "[Selecione...] Segunda Terça Quarta Quinta Sexta Sábado Domingo" at bounding box center [433, 183] width 379 height 16
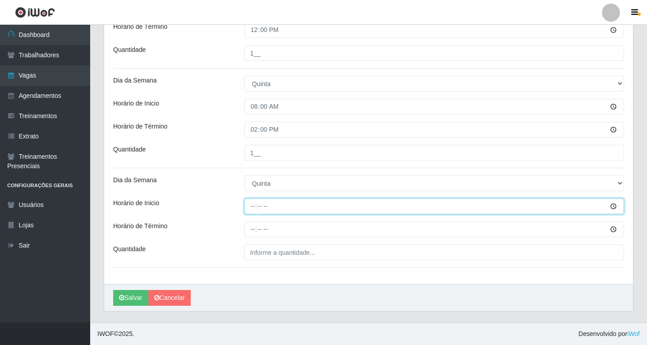
click at [255, 204] on input "Horário de Inicio" at bounding box center [433, 206] width 379 height 16
type input "14:00"
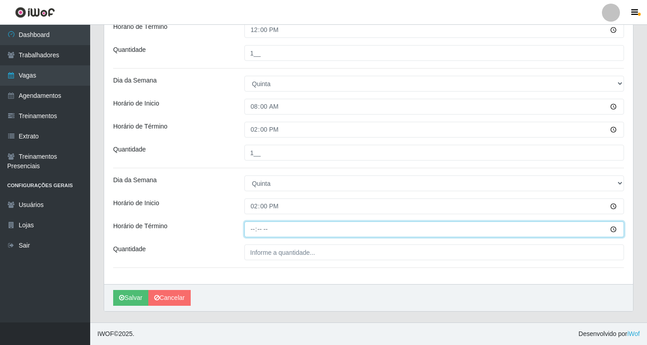
click at [253, 230] on input "Horário de Término" at bounding box center [433, 229] width 379 height 16
type input "20:00"
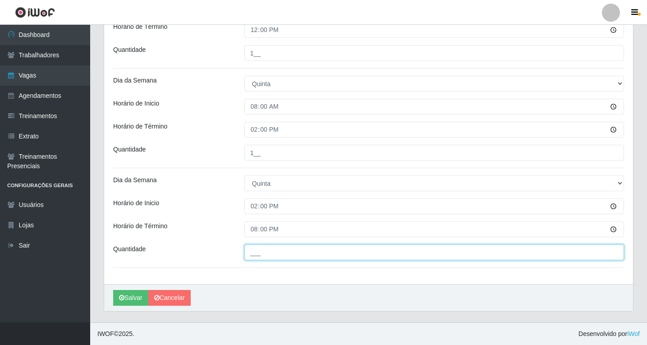
click at [278, 254] on input "___" at bounding box center [433, 252] width 379 height 16
type input "1__"
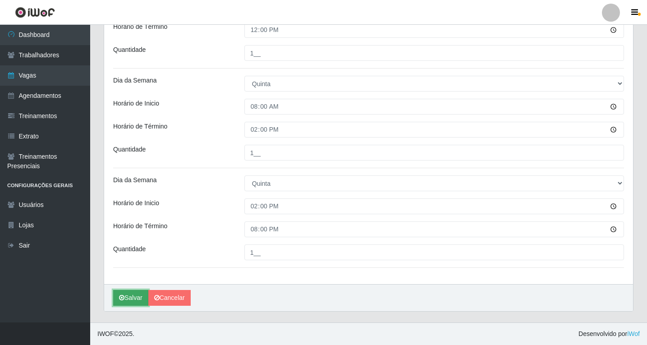
click at [132, 296] on button "Salvar" at bounding box center [130, 298] width 35 height 16
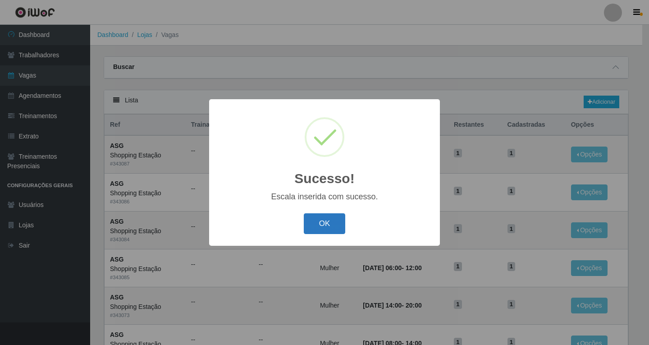
click at [325, 223] on button "OK" at bounding box center [325, 223] width 42 height 21
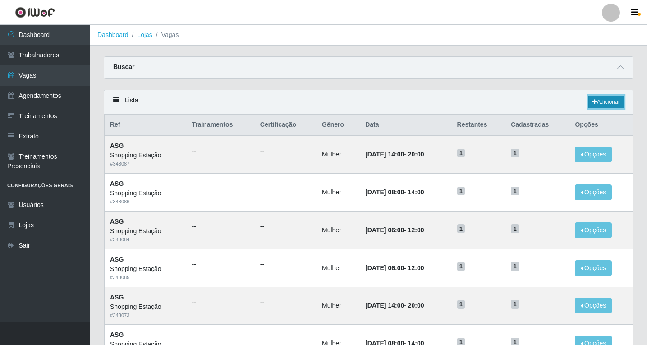
click at [603, 100] on link "Adicionar" at bounding box center [606, 102] width 36 height 13
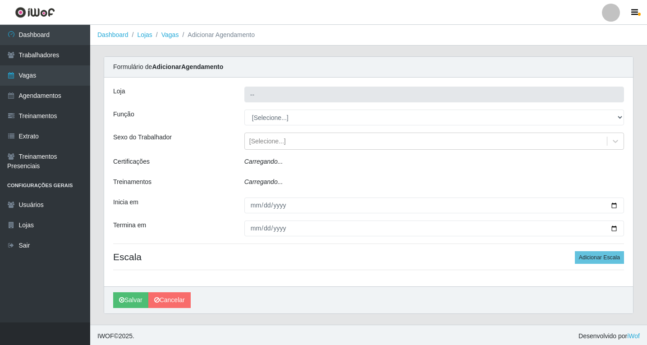
type input "Shopping Estação"
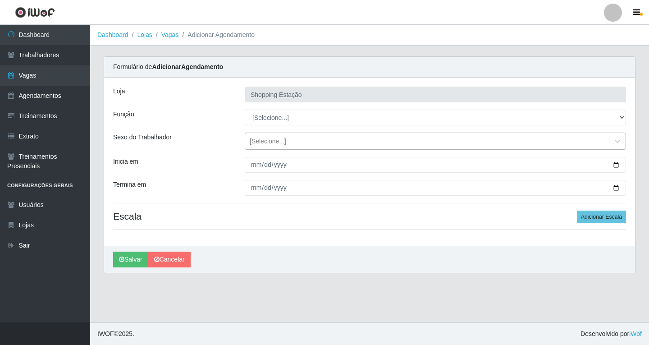
click at [266, 140] on div "[Selecione...]" at bounding box center [268, 141] width 36 height 9
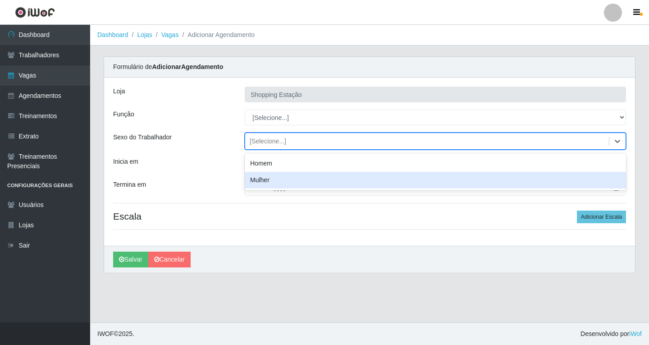
click at [266, 181] on div "Mulher" at bounding box center [435, 180] width 381 height 17
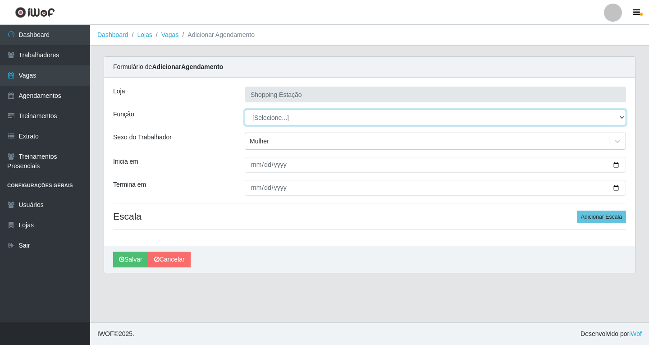
click at [267, 120] on select "[Selecione...] ASG ASG + ASG ++ Operador de Caixa Operador de Caixa + Operador …" at bounding box center [435, 117] width 381 height 16
select select "16"
click at [245, 109] on select "[Selecione...] ASG ASG + ASG ++ Operador de Caixa Operador de Caixa + Operador …" at bounding box center [435, 117] width 381 height 16
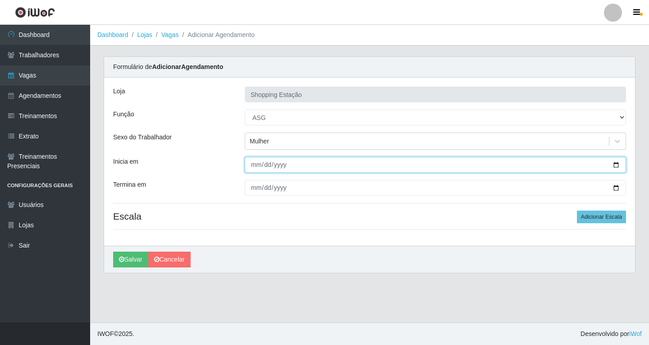
click at [255, 167] on input "Inicia em" at bounding box center [435, 165] width 381 height 16
type input "[DATE]"
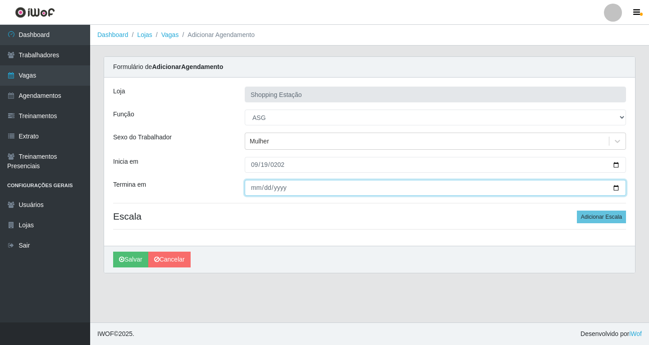
click at [257, 187] on input "Termina em" at bounding box center [435, 188] width 381 height 16
type input "[DATE]"
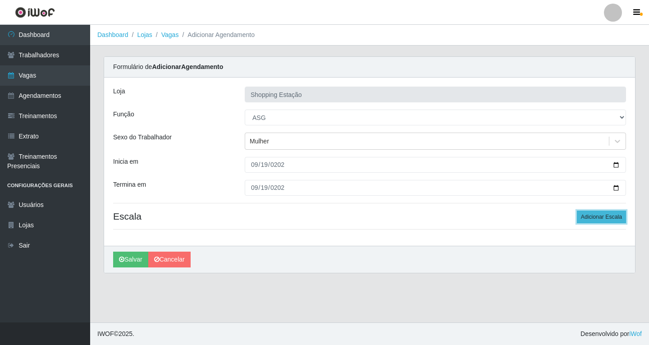
click at [582, 219] on button "Adicionar Escala" at bounding box center [601, 216] width 49 height 13
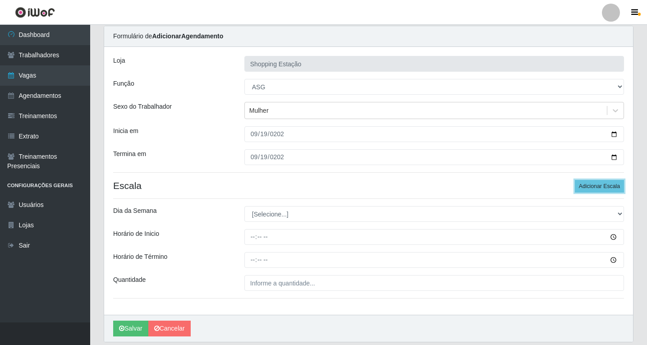
scroll to position [61, 0]
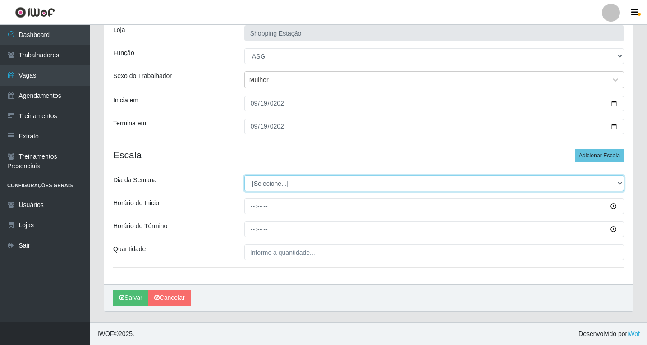
click at [265, 181] on select "[Selecione...] Segunda Terça Quarta Quinta Sexta Sábado Domingo" at bounding box center [433, 183] width 379 height 16
click at [270, 189] on select "[Selecione...] Segunda Terça Quarta Quinta Sexta Sábado Domingo" at bounding box center [433, 183] width 379 height 16
select select "5"
click at [244, 175] on select "[Selecione...] Segunda Terça Quarta Quinta Sexta Sábado Domingo" at bounding box center [433, 183] width 379 height 16
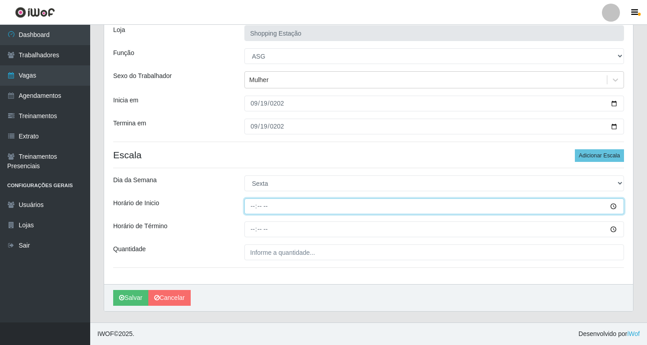
click at [252, 207] on input "Horário de Inicio" at bounding box center [433, 206] width 379 height 16
type input "06:00"
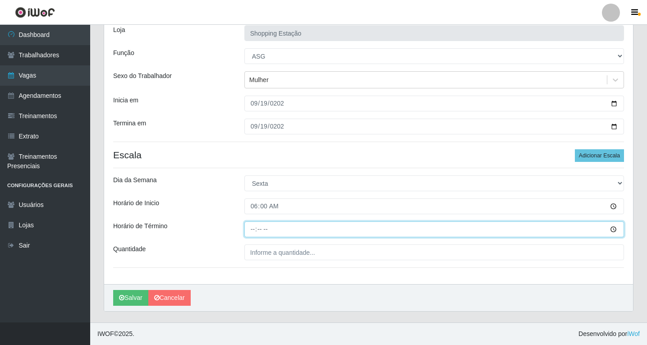
click at [253, 226] on input "Horário de Término" at bounding box center [433, 229] width 379 height 16
type input "12:00"
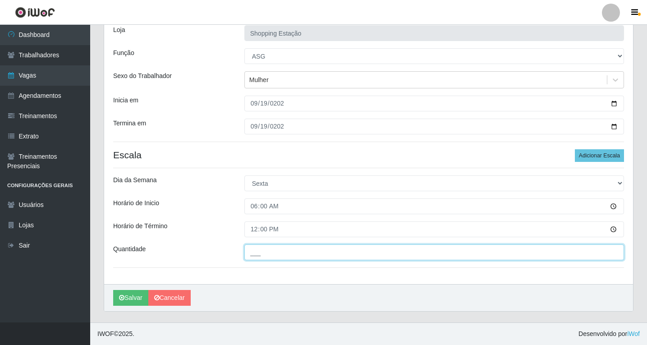
drag, startPoint x: 258, startPoint y: 251, endPoint x: 262, endPoint y: 254, distance: 4.9
click at [258, 251] on input "___" at bounding box center [433, 252] width 379 height 16
type input "1__"
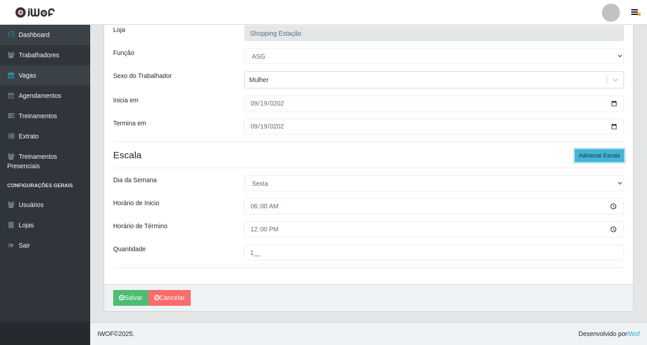
click at [601, 154] on button "Adicionar Escala" at bounding box center [598, 155] width 49 height 13
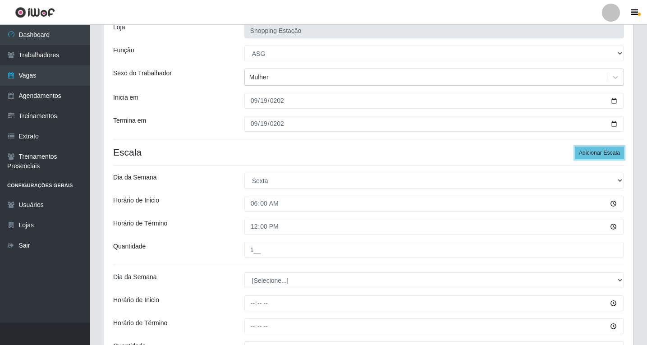
scroll to position [161, 0]
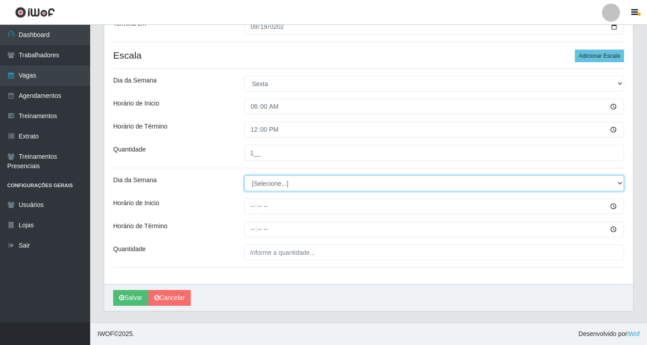
click at [258, 182] on select "[Selecione...] Segunda Terça Quarta Quinta Sexta Sábado Domingo" at bounding box center [433, 183] width 379 height 16
select select "5"
click at [244, 175] on select "[Selecione...] Segunda Terça Quarta Quinta Sexta Sábado Domingo" at bounding box center [433, 183] width 379 height 16
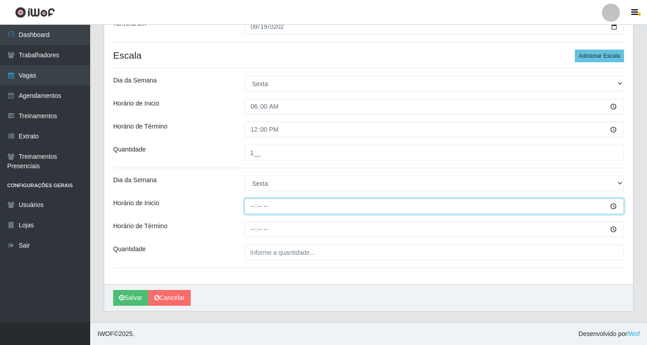
click at [252, 204] on input "Horário de Inicio" at bounding box center [433, 206] width 379 height 16
type input "06:00"
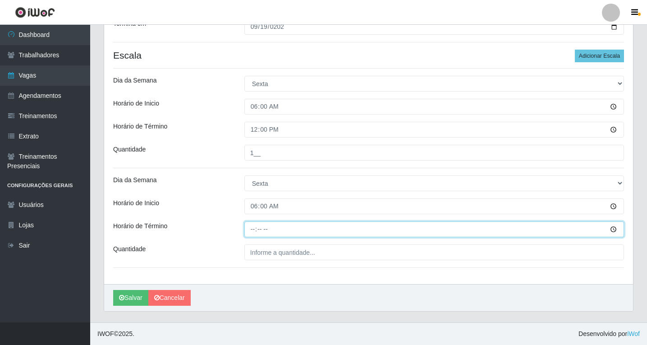
click at [251, 231] on input "Horário de Término" at bounding box center [433, 229] width 379 height 16
type input "12:00"
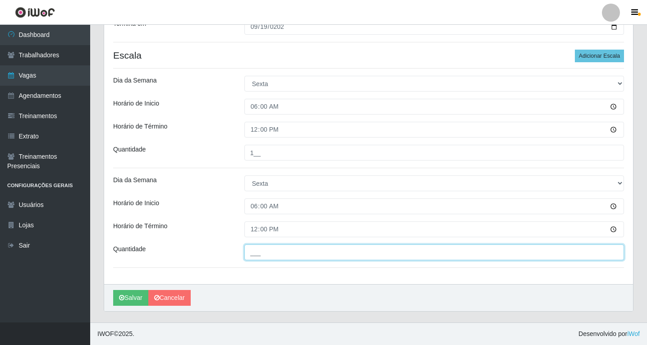
drag, startPoint x: 262, startPoint y: 250, endPoint x: 265, endPoint y: 257, distance: 7.7
click at [262, 251] on input "___" at bounding box center [433, 252] width 379 height 16
type input "1__"
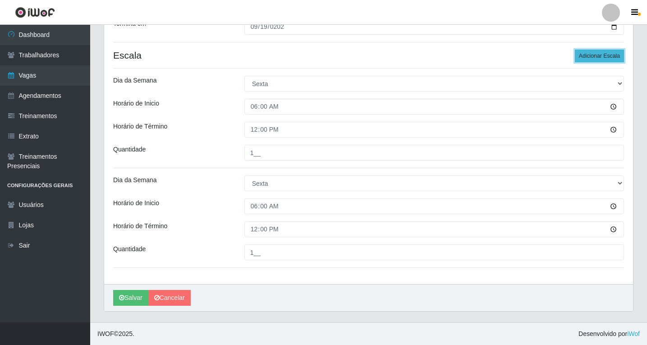
click at [597, 57] on button "Adicionar Escala" at bounding box center [598, 56] width 49 height 13
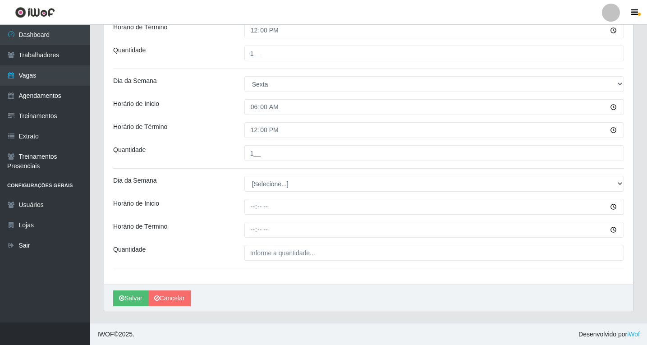
scroll to position [260, 0]
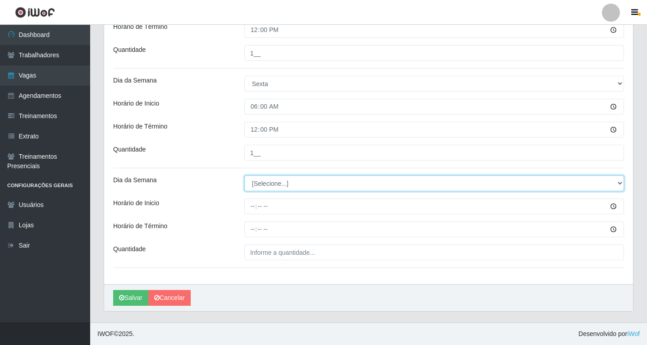
click at [255, 180] on select "[Selecione...] Segunda Terça Quarta Quinta Sexta Sábado Domingo" at bounding box center [433, 183] width 379 height 16
select select "5"
click at [244, 175] on select "[Selecione...] Segunda Terça Quarta Quinta Sexta Sábado Domingo" at bounding box center [433, 183] width 379 height 16
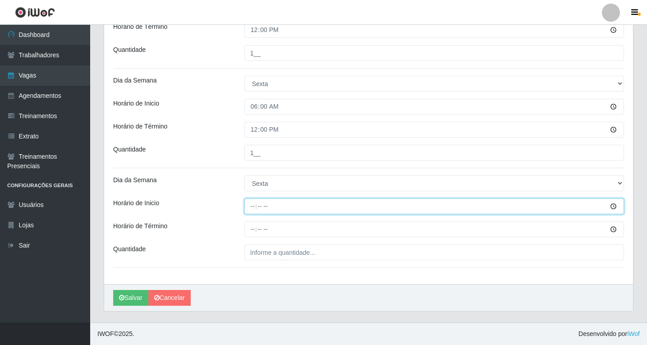
click at [252, 205] on input "Horário de Inicio" at bounding box center [433, 206] width 379 height 16
type input "08:00"
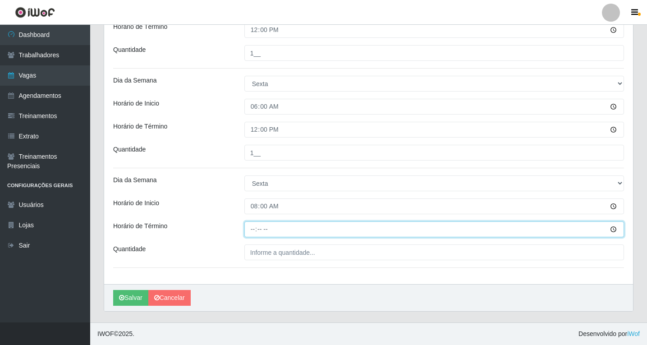
click at [251, 231] on input "Horário de Término" at bounding box center [433, 229] width 379 height 16
type input "14:00"
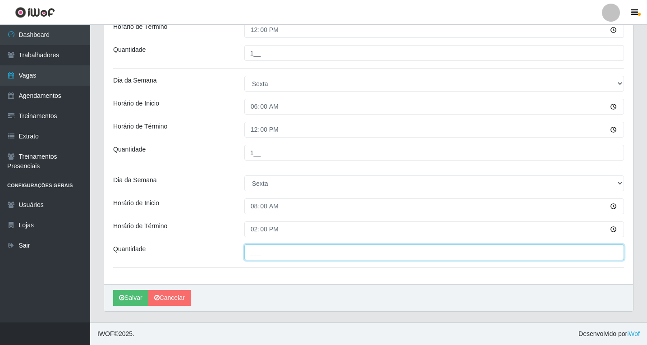
click at [255, 251] on input "___" at bounding box center [433, 252] width 379 height 16
type input "1__"
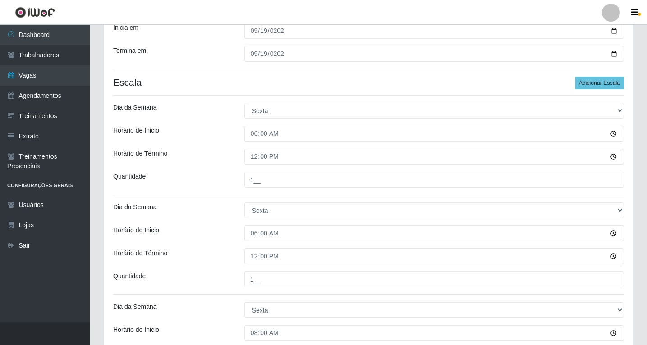
scroll to position [125, 0]
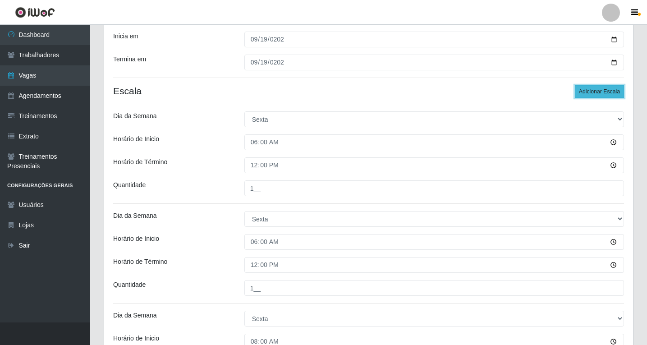
click at [602, 92] on button "Adicionar Escala" at bounding box center [598, 91] width 49 height 13
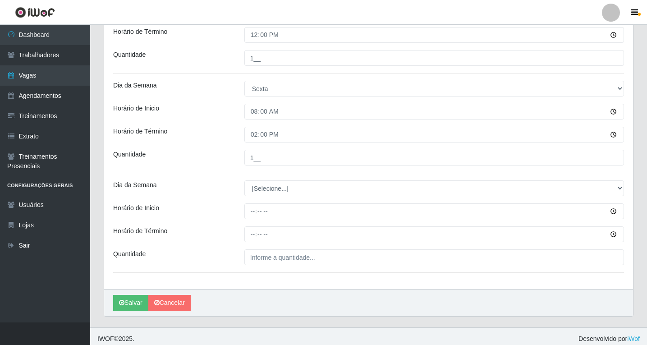
scroll to position [360, 0]
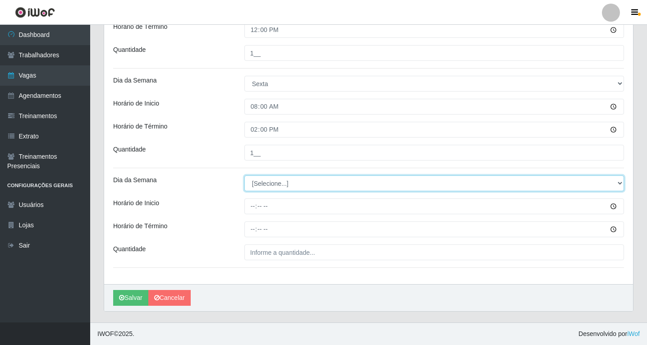
drag, startPoint x: 271, startPoint y: 183, endPoint x: 267, endPoint y: 190, distance: 8.1
click at [271, 183] on select "[Selecione...] Segunda Terça Quarta Quinta Sexta Sábado Domingo" at bounding box center [433, 183] width 379 height 16
select select "5"
click at [244, 175] on select "[Selecione...] Segunda Terça Quarta Quinta Sexta Sábado Domingo" at bounding box center [433, 183] width 379 height 16
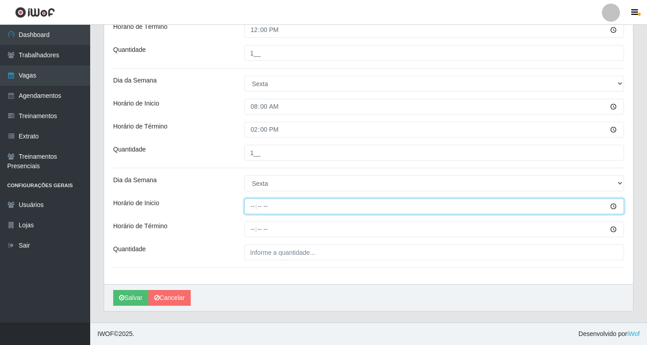
click at [252, 208] on input "Horário de Inicio" at bounding box center [433, 206] width 379 height 16
type input "14:00"
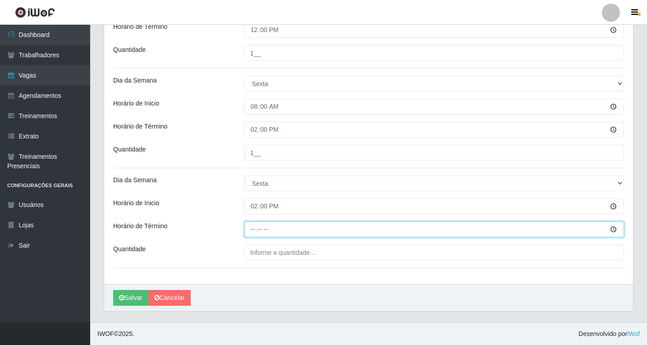
click at [255, 227] on input "Horário de Término" at bounding box center [433, 229] width 379 height 16
type input "20:00"
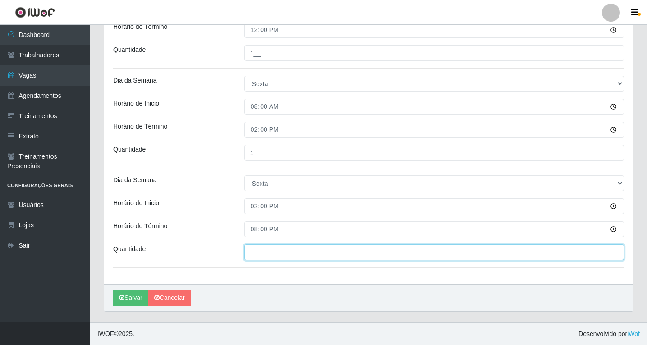
click at [270, 256] on input "___" at bounding box center [433, 252] width 379 height 16
type input "1__"
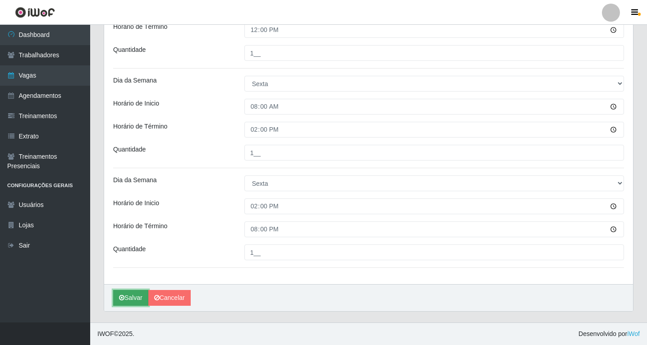
click at [124, 296] on button "Salvar" at bounding box center [130, 298] width 35 height 16
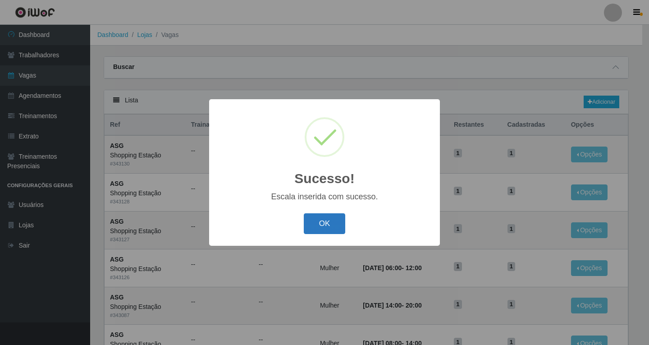
click at [322, 225] on button "OK" at bounding box center [325, 223] width 42 height 21
